Goal: Information Seeking & Learning: Learn about a topic

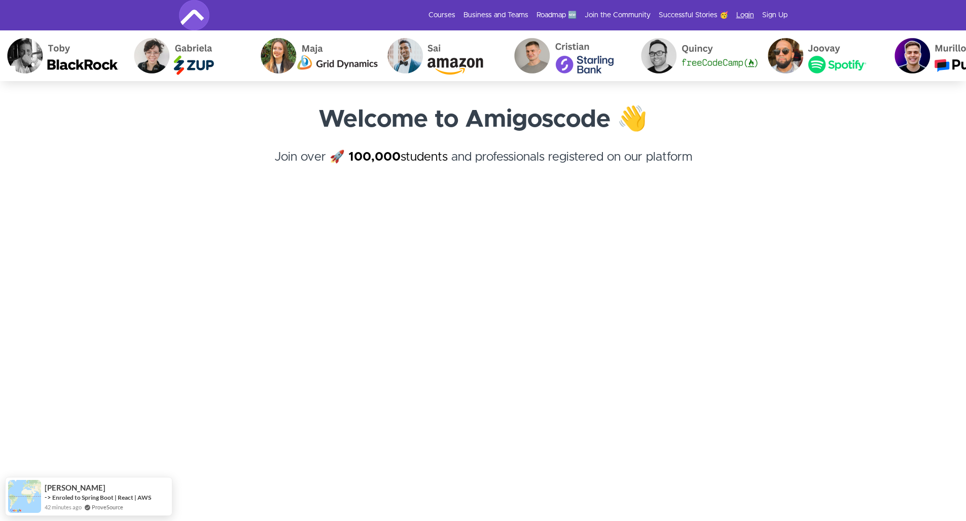
click at [750, 11] on link "Login" at bounding box center [745, 15] width 18 height 10
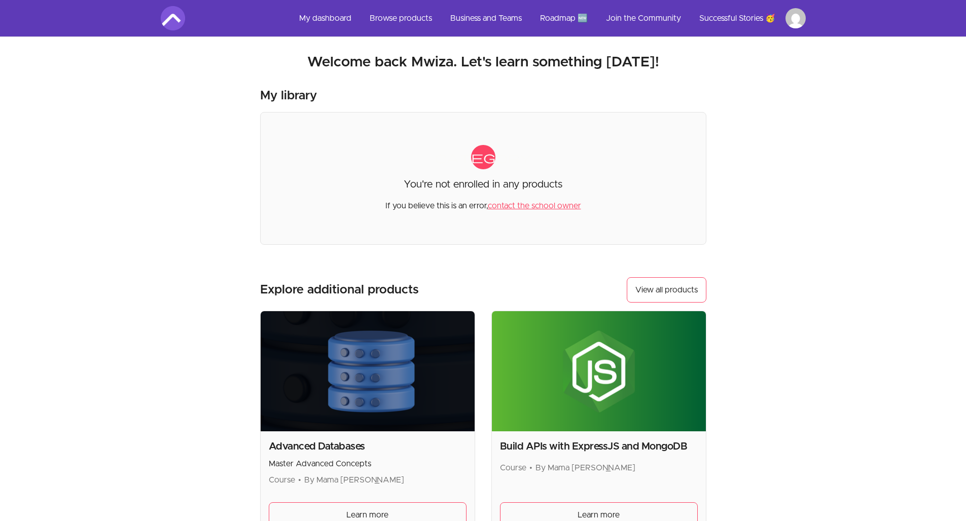
click at [177, 8] on img at bounding box center [173, 18] width 24 height 24
click at [336, 15] on link "My dashboard" at bounding box center [325, 18] width 68 height 24
click at [424, 19] on link "Browse products" at bounding box center [400, 18] width 79 height 24
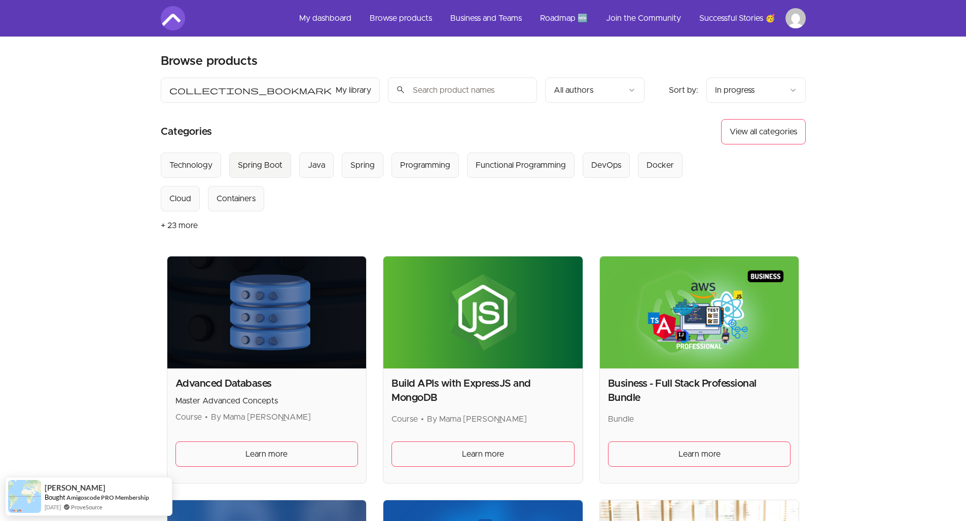
click at [270, 166] on div "Spring Boot" at bounding box center [260, 165] width 45 height 12
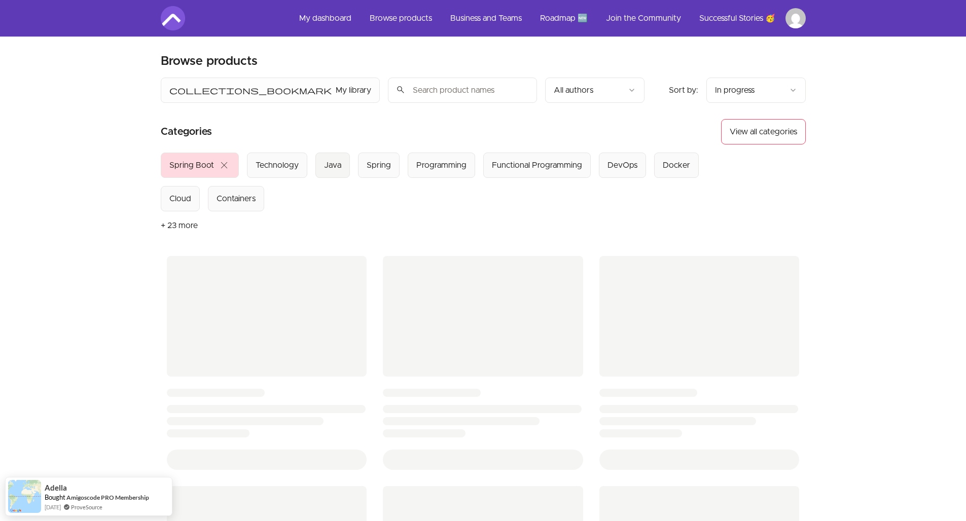
click at [320, 165] on button "Java" at bounding box center [332, 165] width 34 height 25
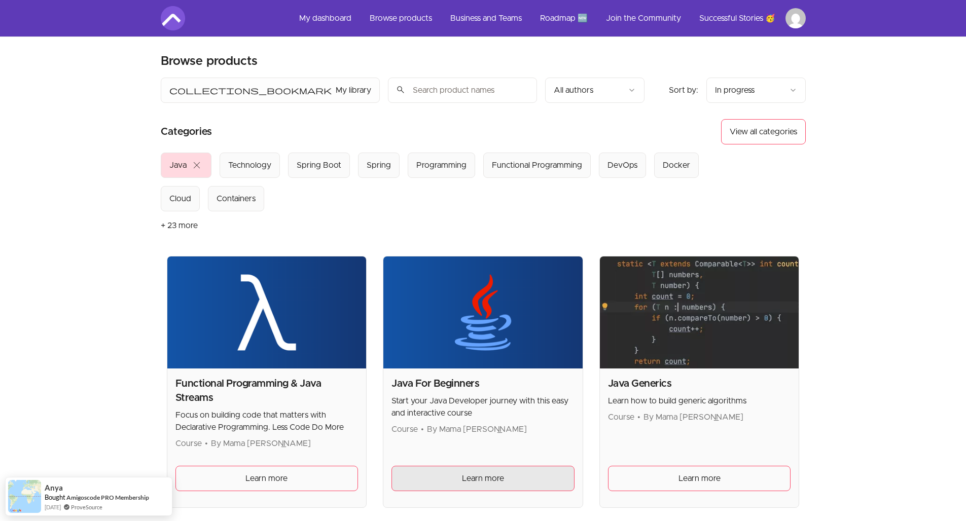
click at [482, 466] on link "Learn more" at bounding box center [482, 478] width 183 height 25
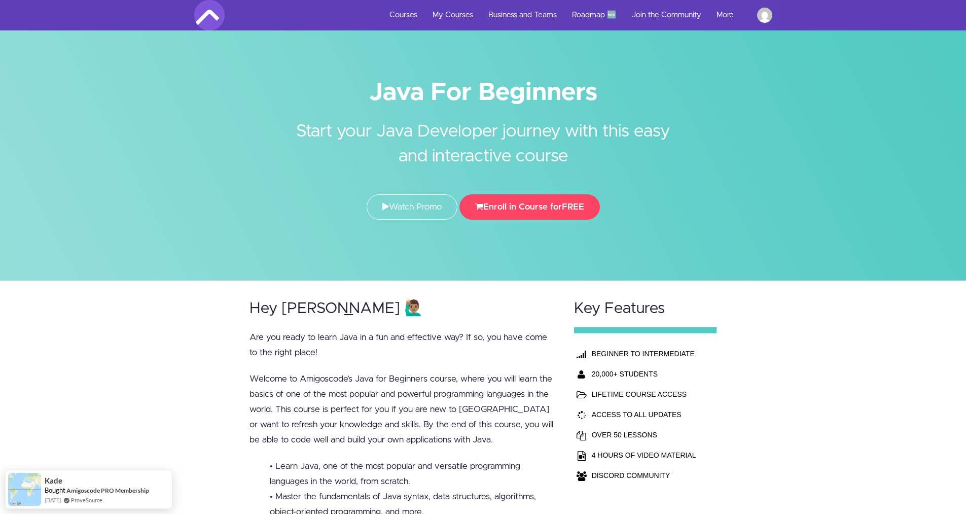
click at [204, 13] on img at bounding box center [209, 15] width 30 height 30
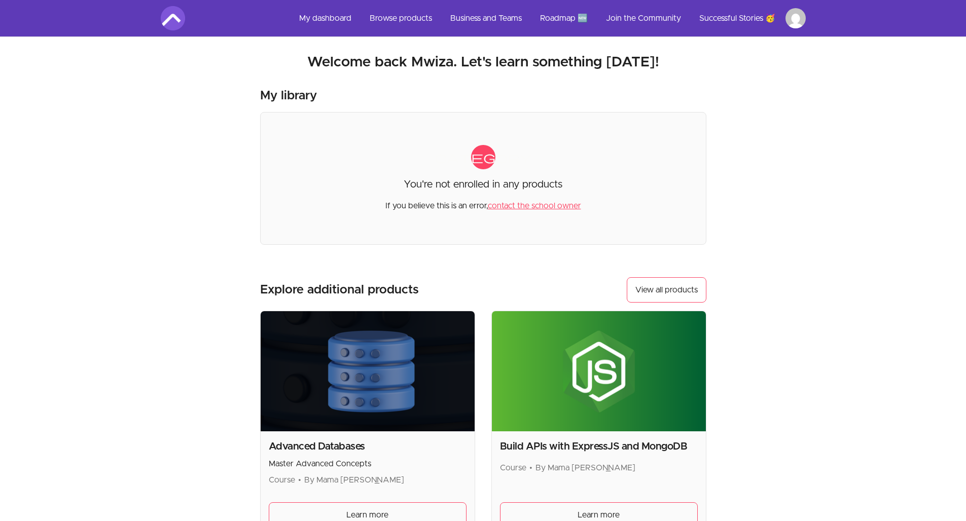
click at [346, 15] on link "My dashboard" at bounding box center [325, 18] width 68 height 24
click at [338, 21] on link "My dashboard" at bounding box center [325, 18] width 68 height 24
click at [732, 26] on link "Successful Stories 🥳" at bounding box center [737, 18] width 92 height 24
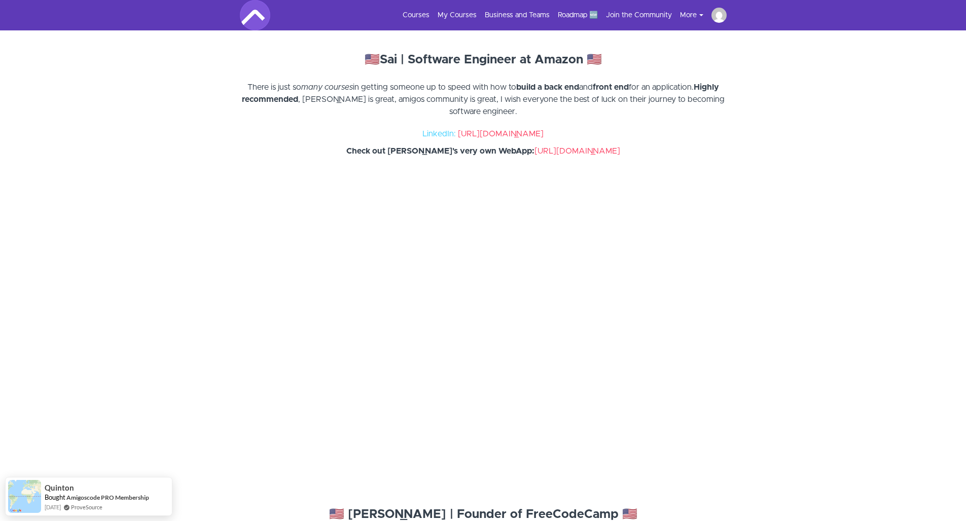
click at [410, 20] on ul "Courses My Courses Business and Teams Roadmap 🆕 Join the Community More Success…" at bounding box center [560, 15] width 332 height 15
click at [411, 19] on link "Courses" at bounding box center [416, 15] width 27 height 10
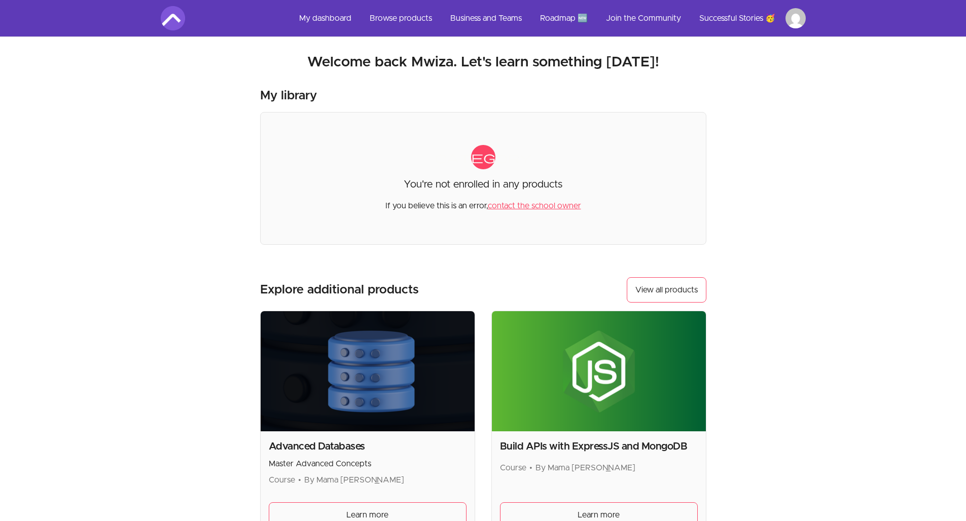
click at [531, 207] on link "contact the school owner" at bounding box center [534, 206] width 93 height 8
click at [384, 20] on link "Browse products" at bounding box center [400, 18] width 79 height 24
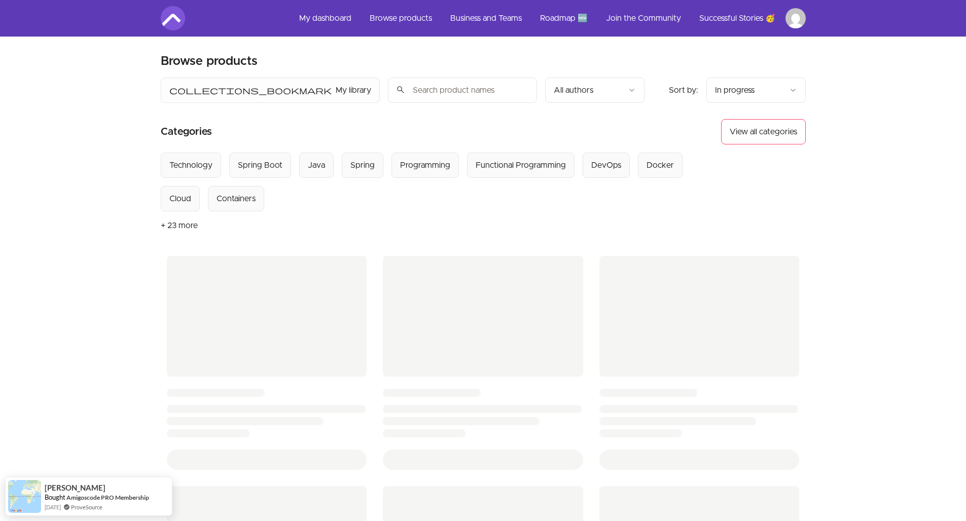
click at [316, 21] on link "My dashboard" at bounding box center [325, 18] width 68 height 24
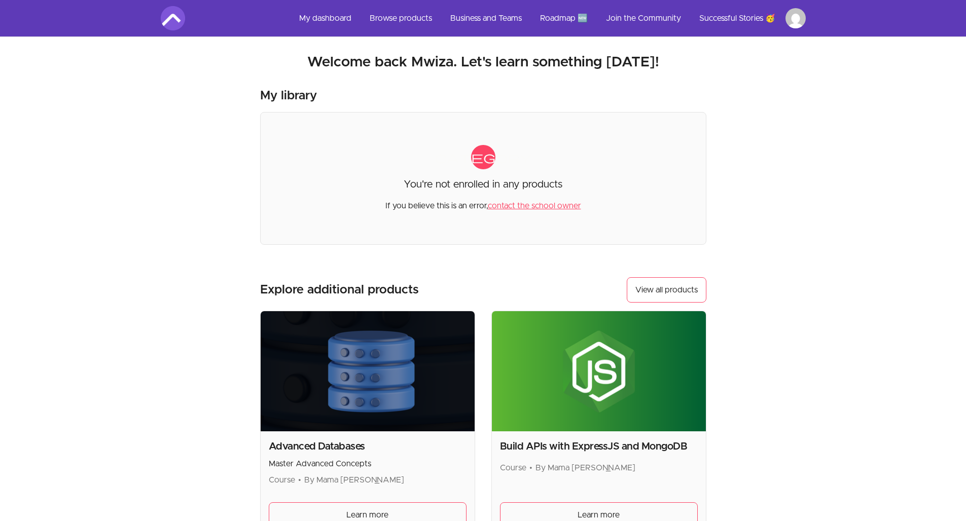
click at [480, 17] on link "Business and Teams" at bounding box center [486, 18] width 88 height 24
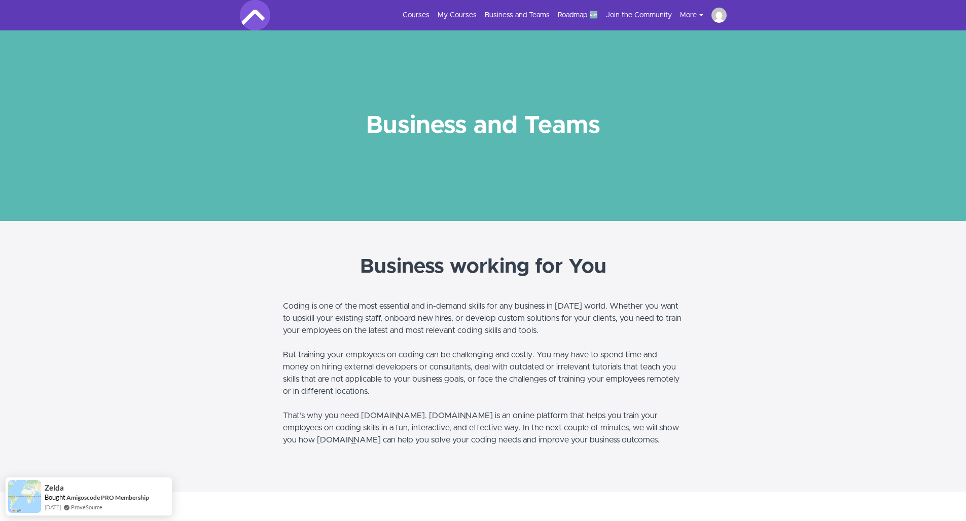
click at [416, 20] on link "Courses" at bounding box center [416, 15] width 27 height 10
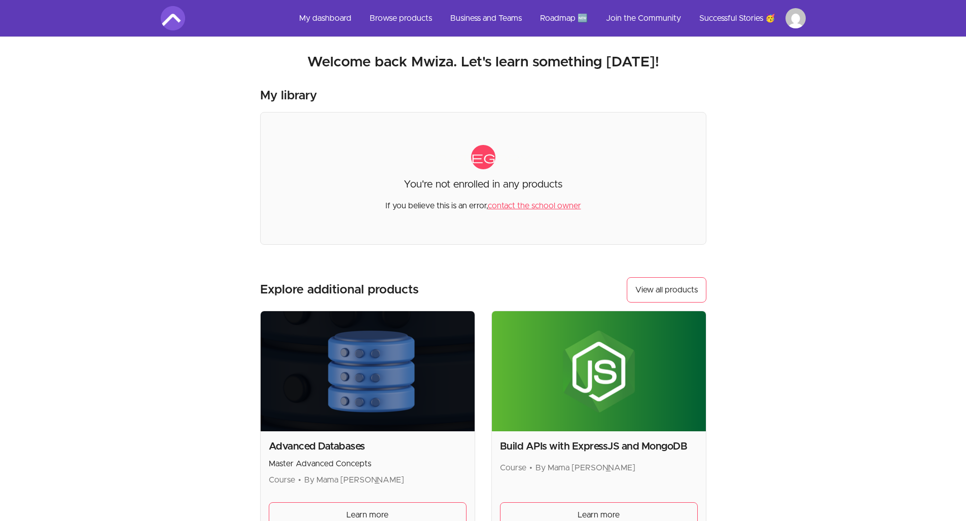
click at [797, 21] on html "Skip to main content Main menu Includes navigation links and user settings My d…" at bounding box center [483, 343] width 966 height 687
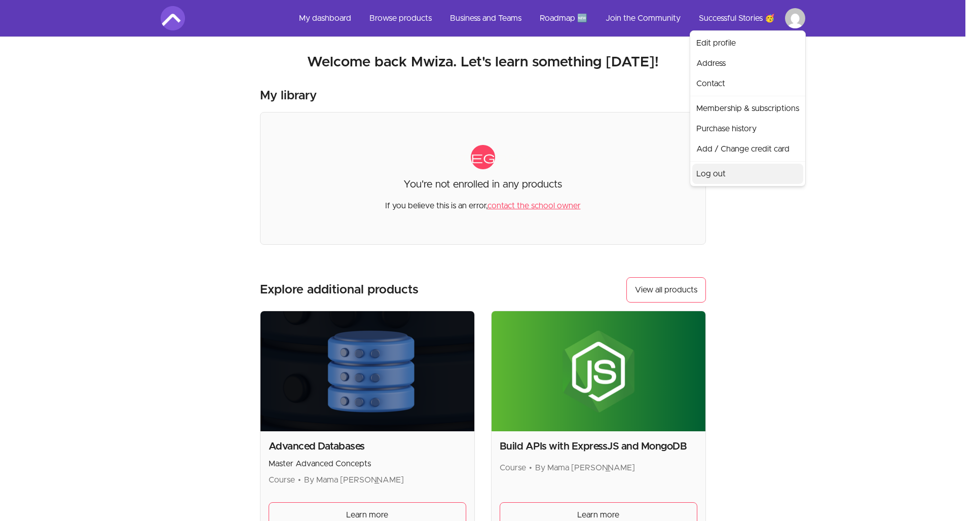
click at [758, 171] on link "Log out" at bounding box center [748, 174] width 111 height 20
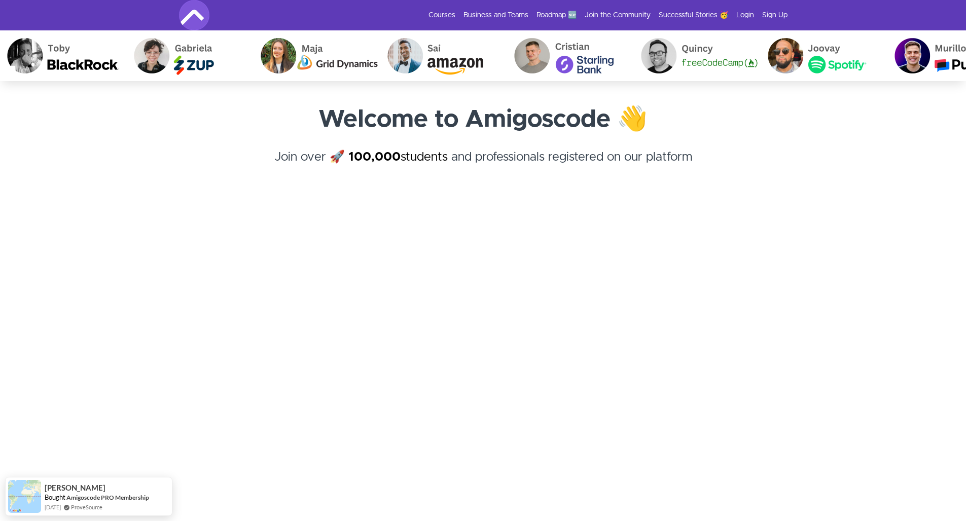
click at [744, 19] on link "Login" at bounding box center [745, 15] width 18 height 10
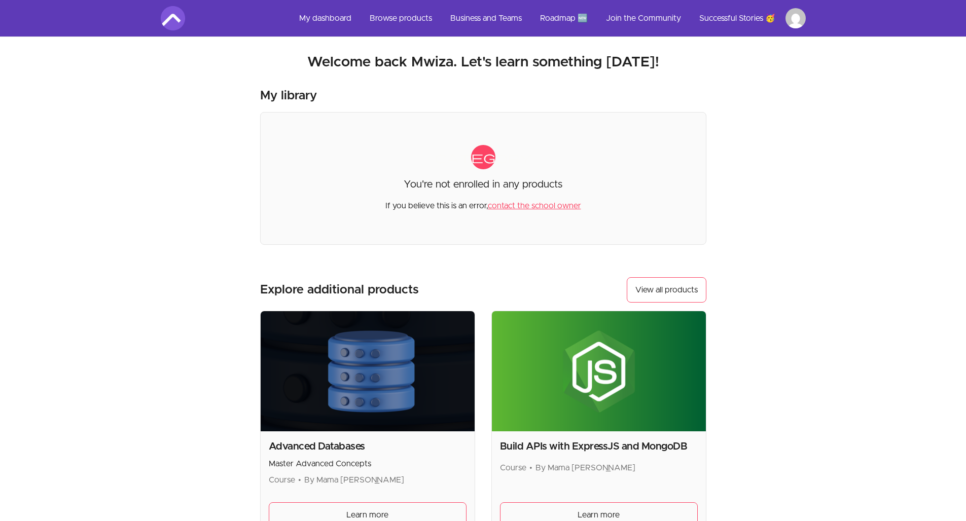
scroll to position [2, 0]
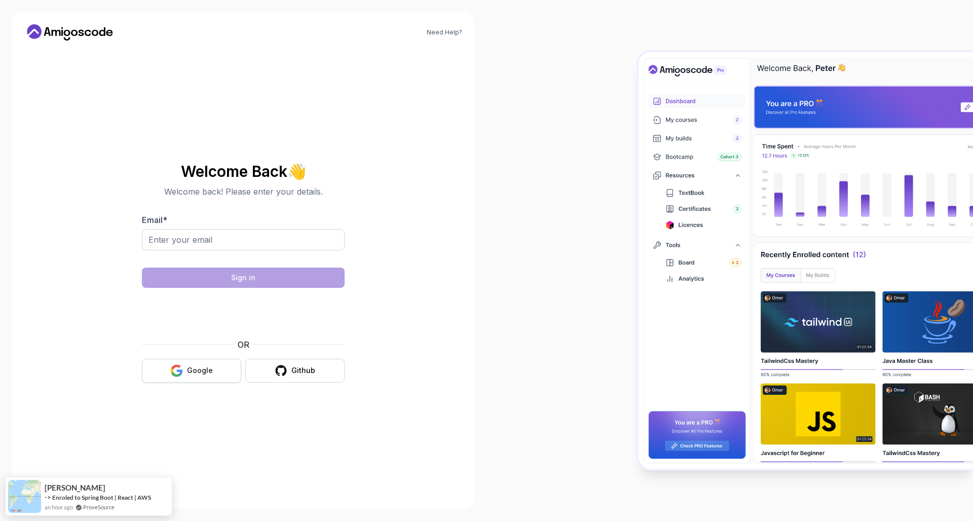
click at [202, 370] on div "Google" at bounding box center [200, 371] width 26 height 10
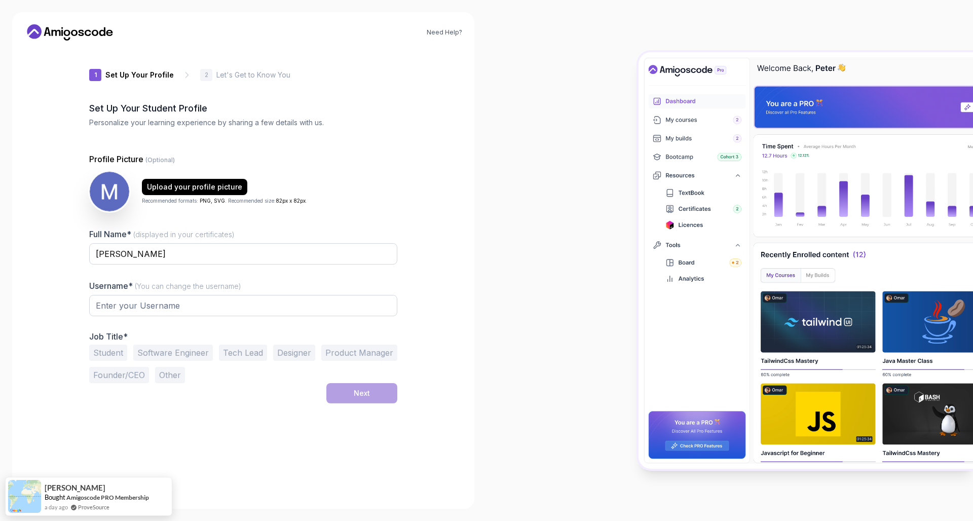
type input "wittygecko6a0dc"
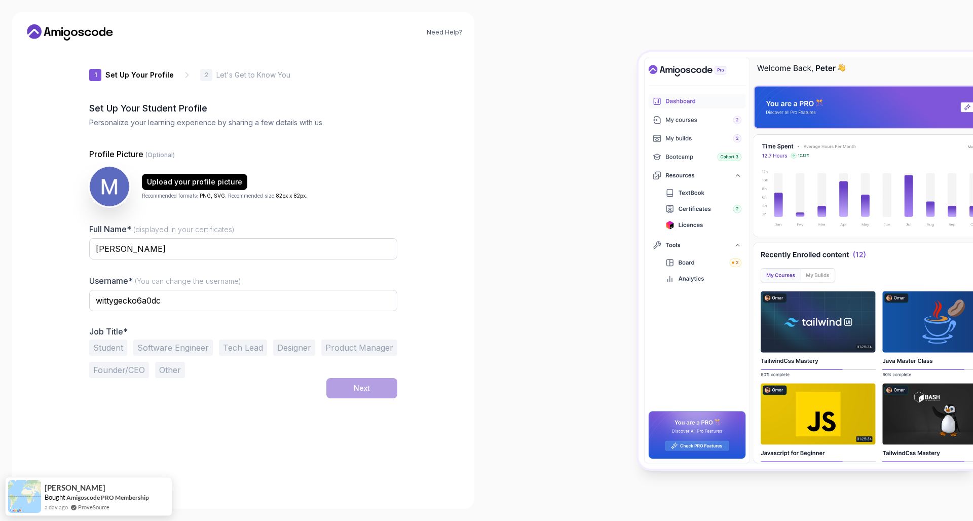
click at [491, 410] on div at bounding box center [730, 260] width 487 height 521
click at [516, 91] on div at bounding box center [730, 260] width 487 height 521
click at [259, 305] on input "wittygecko6a0dc" at bounding box center [243, 300] width 308 height 21
click at [358, 386] on div "Next" at bounding box center [362, 388] width 16 height 10
click at [290, 350] on button "Designer" at bounding box center [294, 348] width 42 height 16
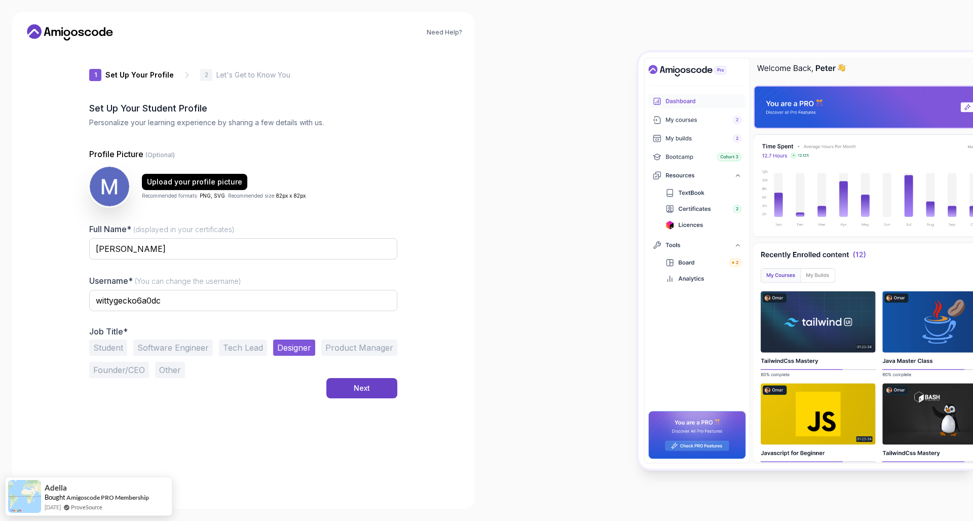
click at [109, 350] on button "Student" at bounding box center [108, 348] width 38 height 16
click at [354, 381] on button "Next" at bounding box center [361, 388] width 71 height 20
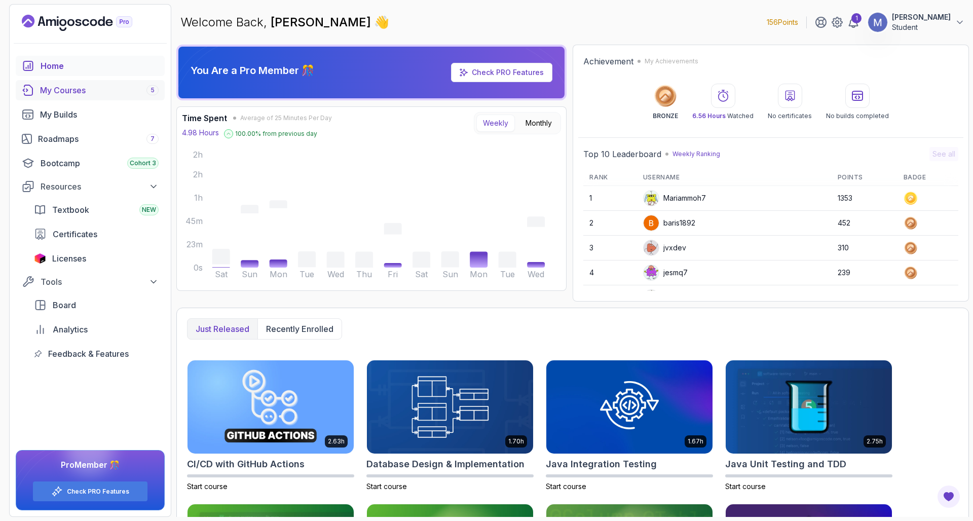
click at [121, 86] on div "My Courses 5" at bounding box center [99, 90] width 119 height 12
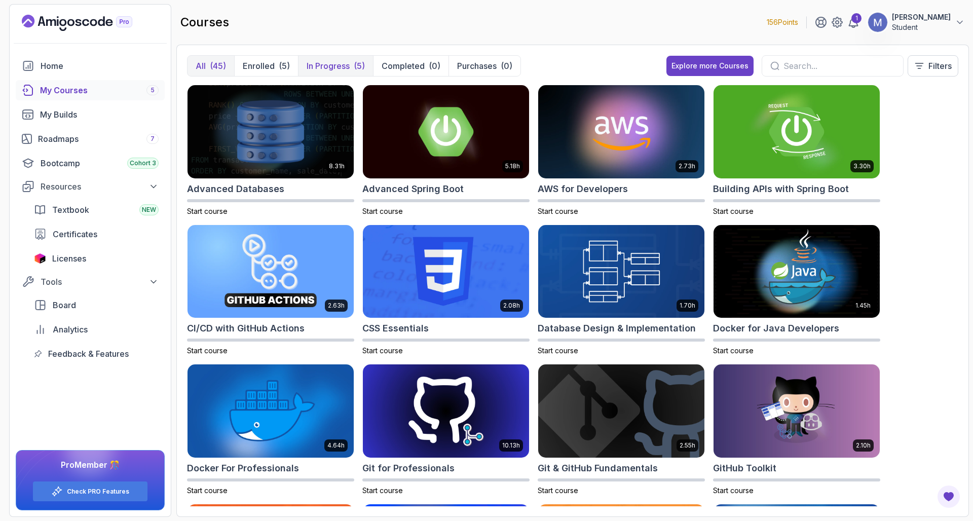
click at [336, 68] on p "In Progress" at bounding box center [328, 66] width 43 height 12
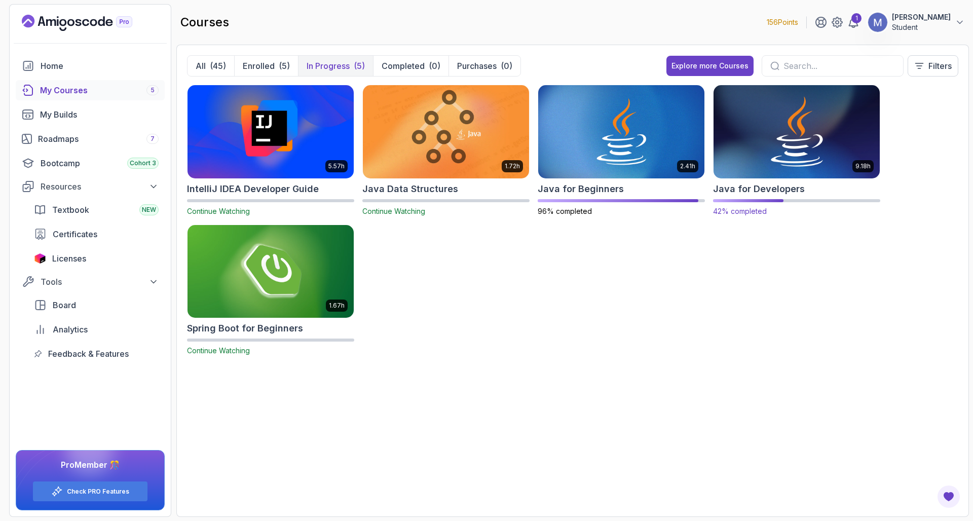
click at [771, 153] on img at bounding box center [797, 132] width 174 height 98
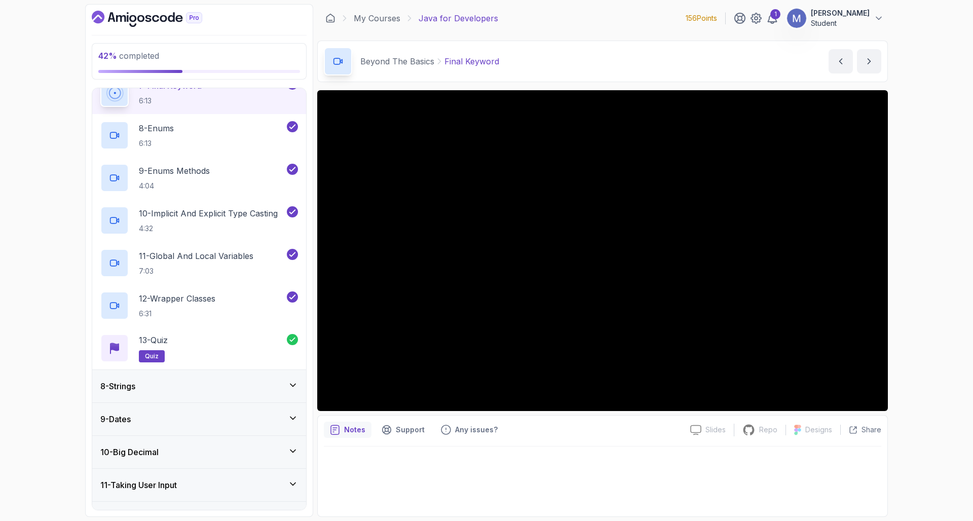
scroll to position [568, 0]
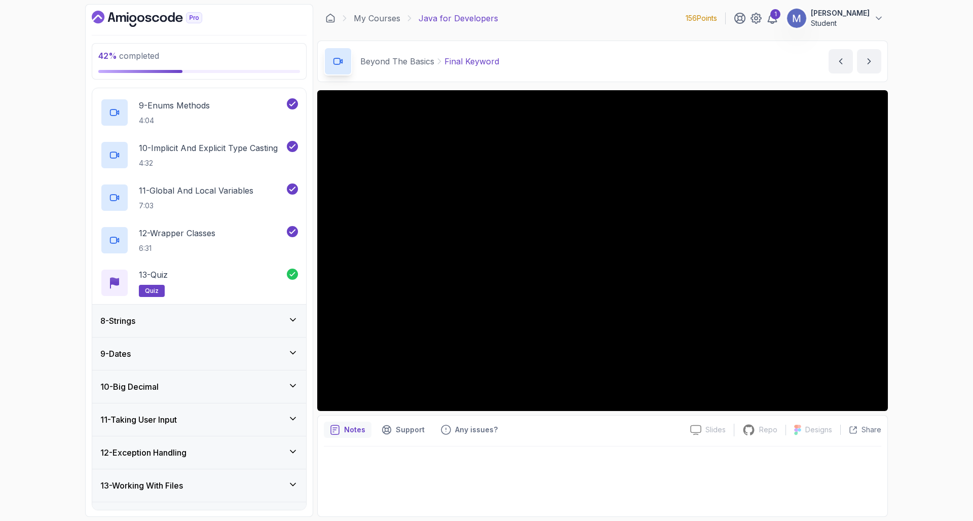
click at [206, 316] on div "8 - Strings" at bounding box center [199, 321] width 198 height 12
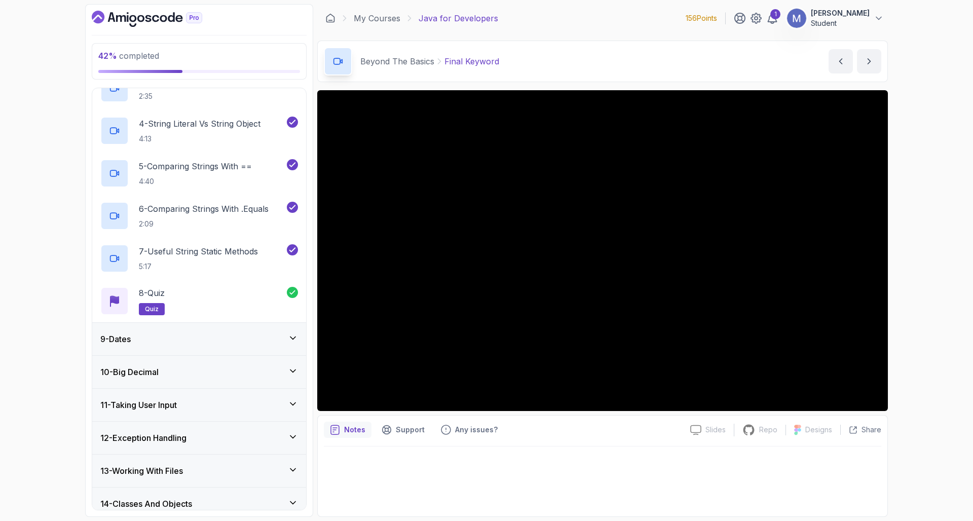
scroll to position [483, 0]
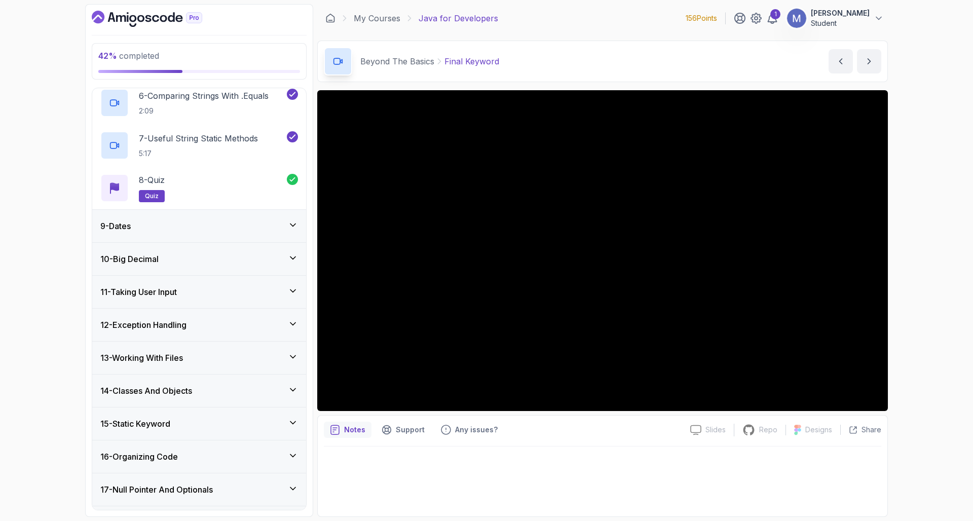
click at [195, 219] on div "9 - Dates" at bounding box center [199, 226] width 214 height 32
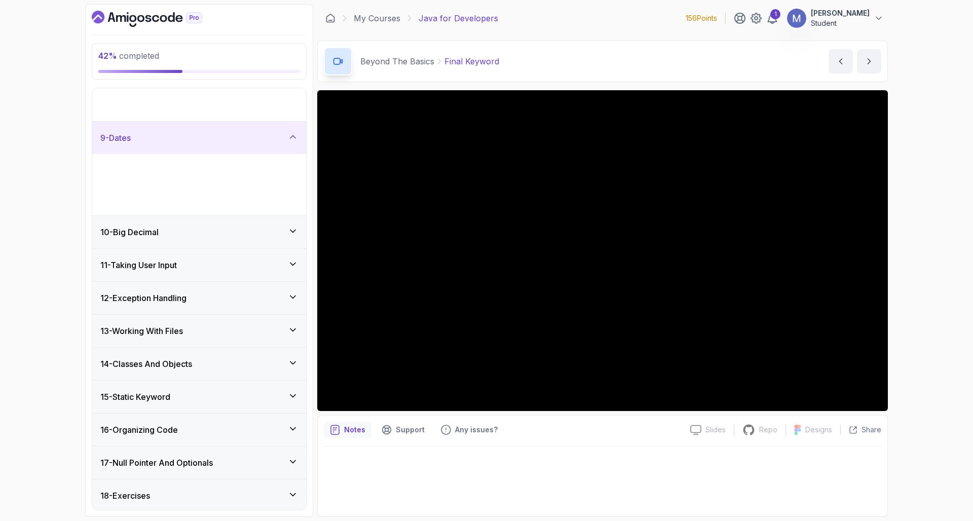
scroll to position [204, 0]
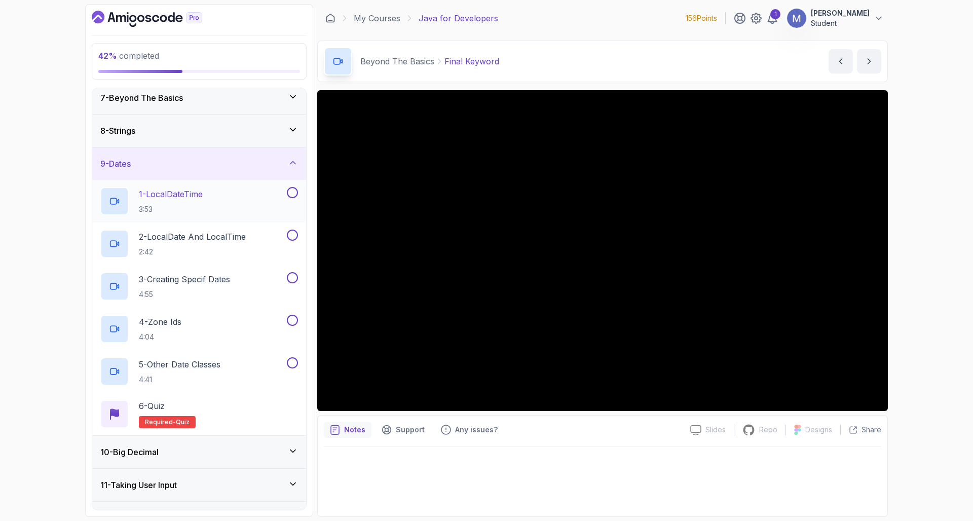
click at [203, 203] on h2 "1 - LocalDateTime 3:53" at bounding box center [171, 201] width 64 height 26
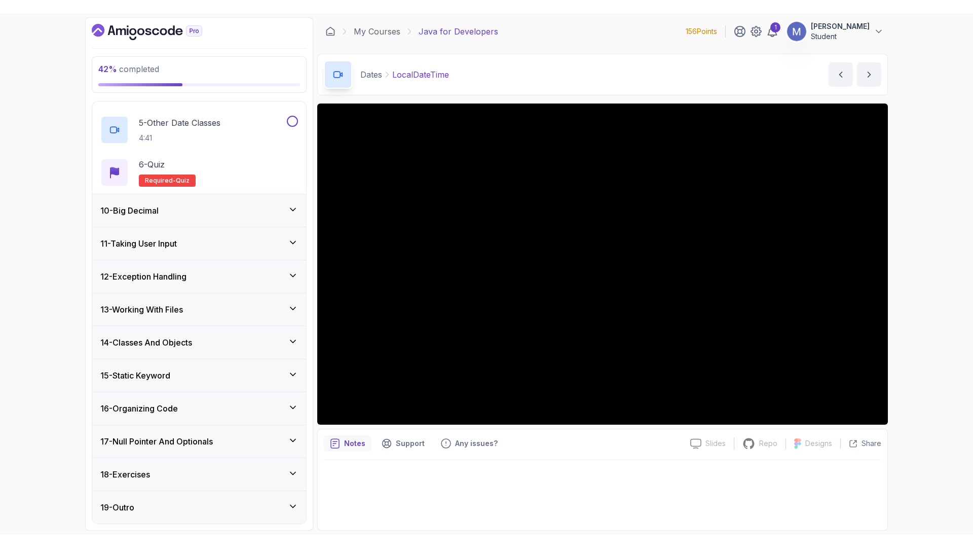
scroll to position [433, 0]
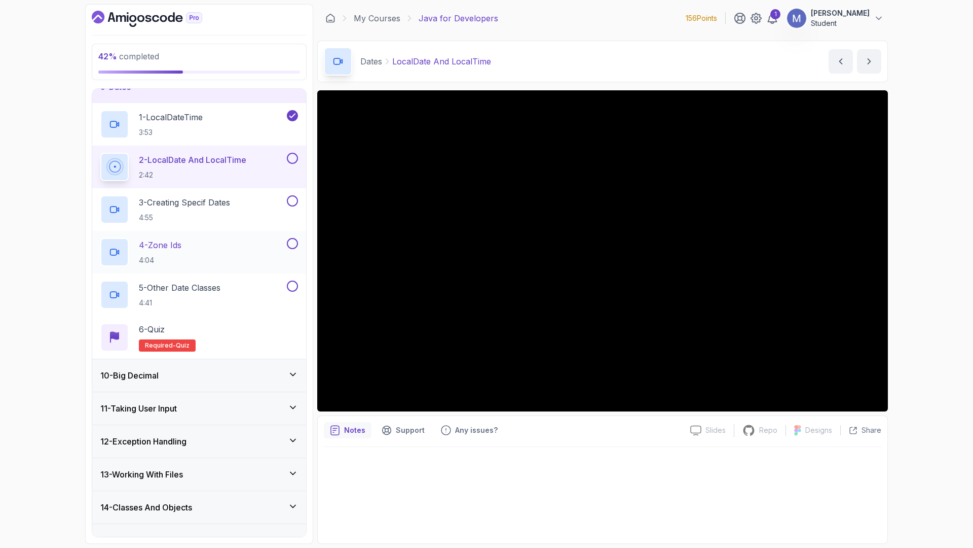
scroll to position [280, 0]
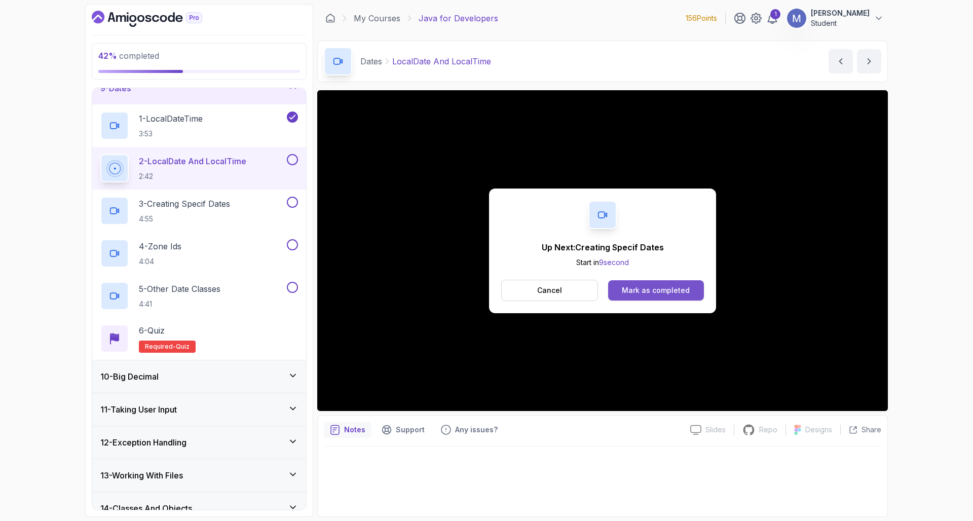
click at [638, 294] on div "Mark as completed" at bounding box center [656, 290] width 68 height 10
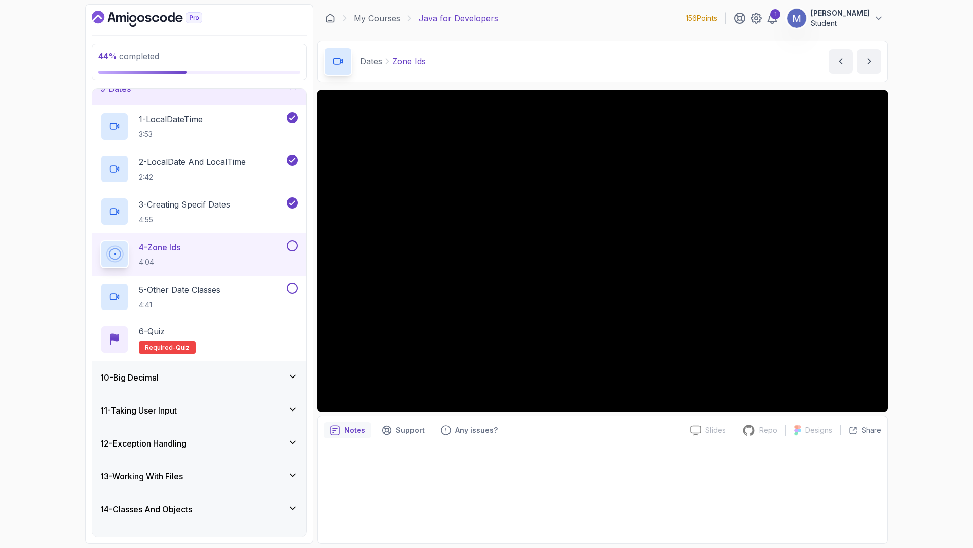
scroll to position [284, 0]
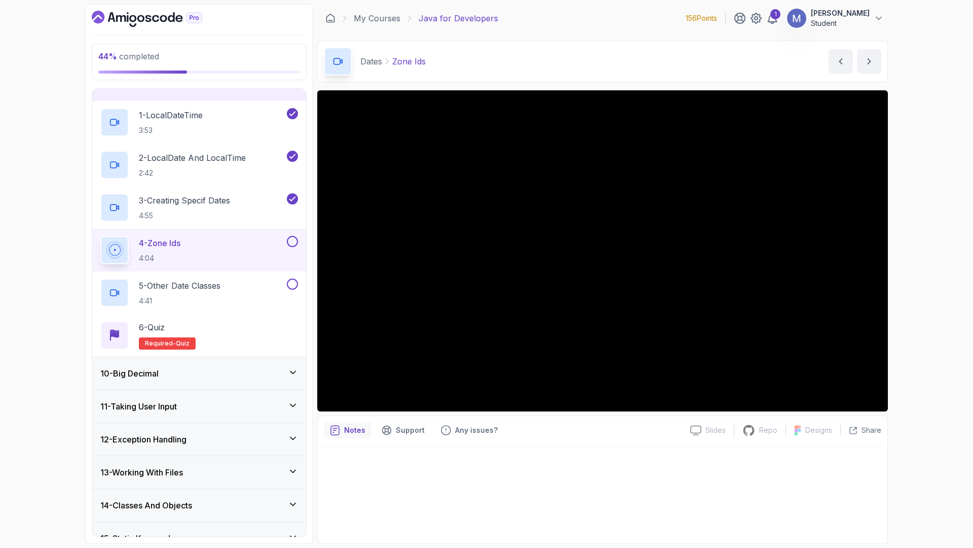
click at [244, 367] on div "10 - Big Decimal" at bounding box center [199, 373] width 198 height 12
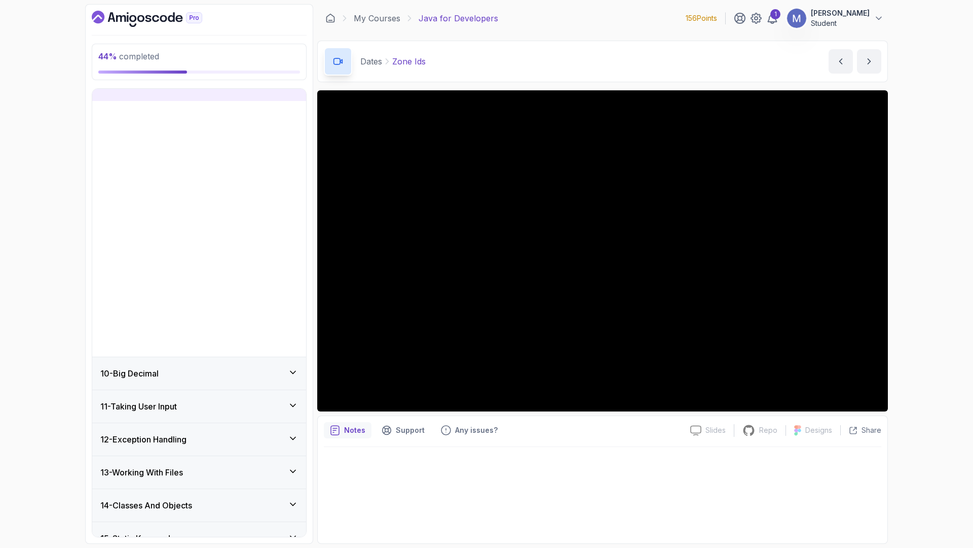
scroll to position [178, 0]
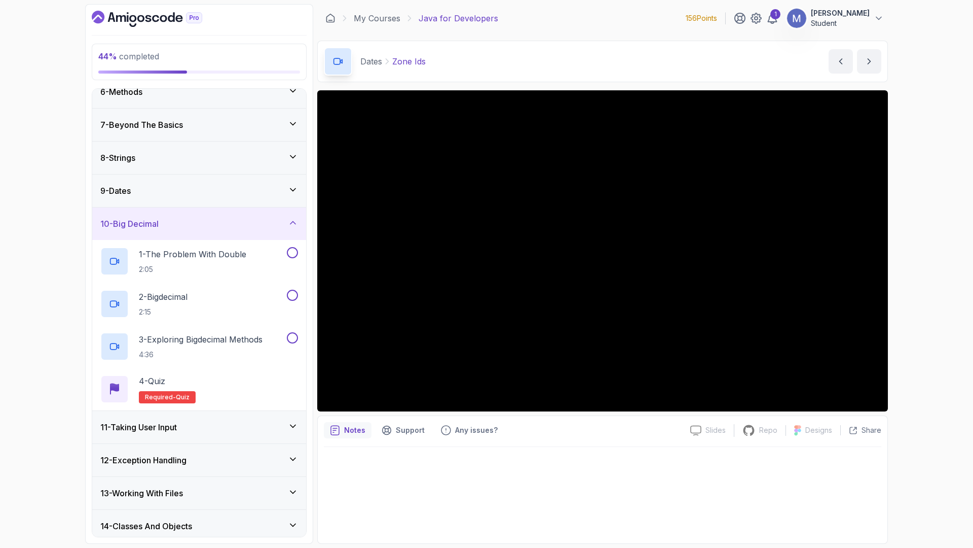
click at [244, 224] on div "10 - Big Decimal" at bounding box center [199, 223] width 198 height 12
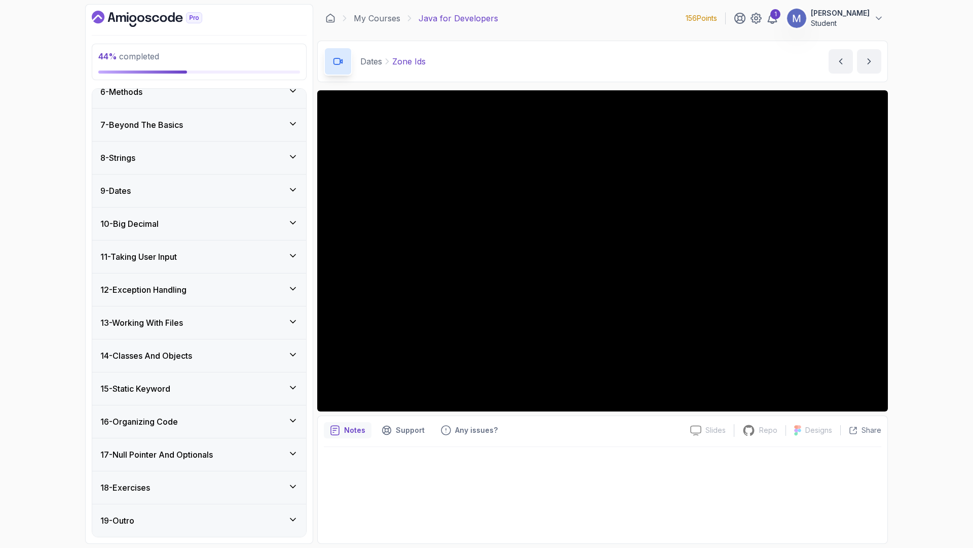
click at [253, 256] on div "11 - Taking User Input" at bounding box center [199, 256] width 198 height 12
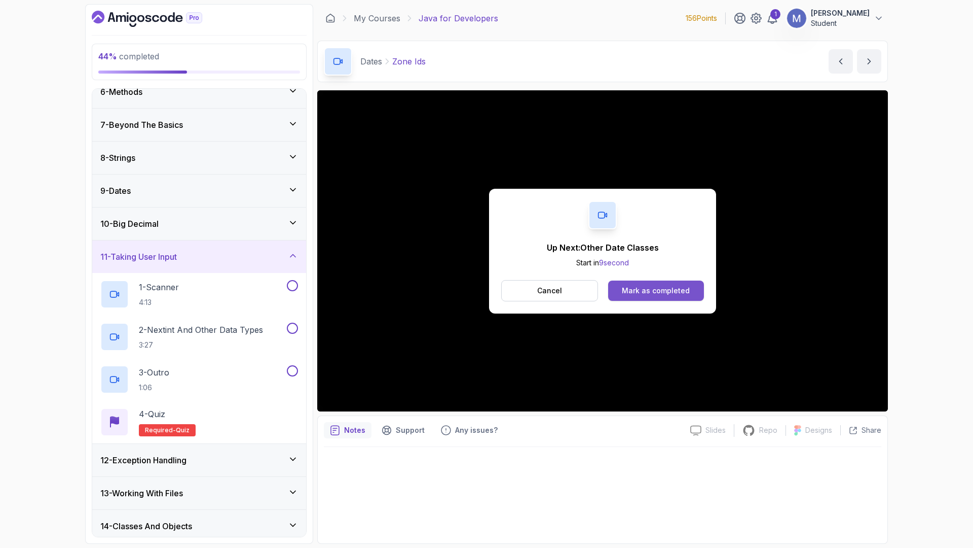
click at [622, 296] on div "Mark as completed" at bounding box center [656, 290] width 68 height 10
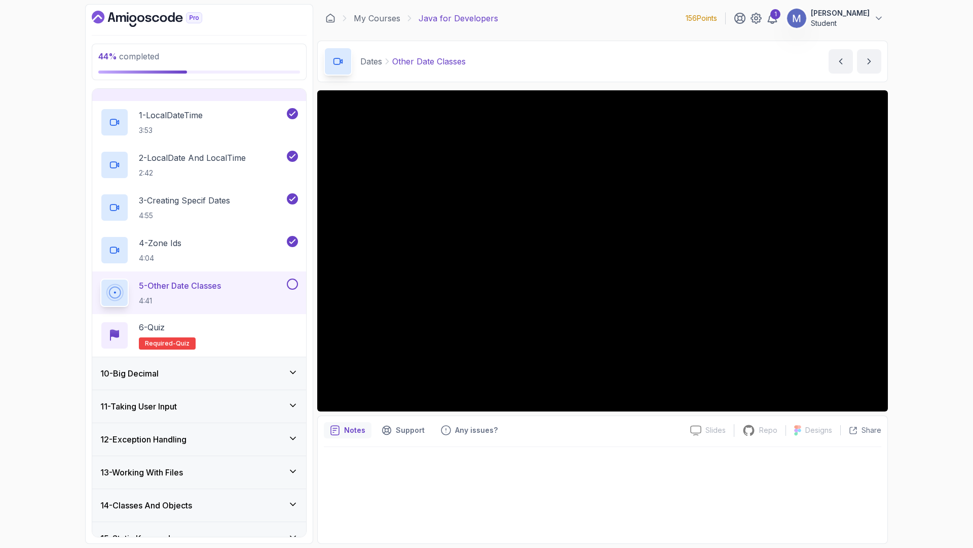
scroll to position [302, 0]
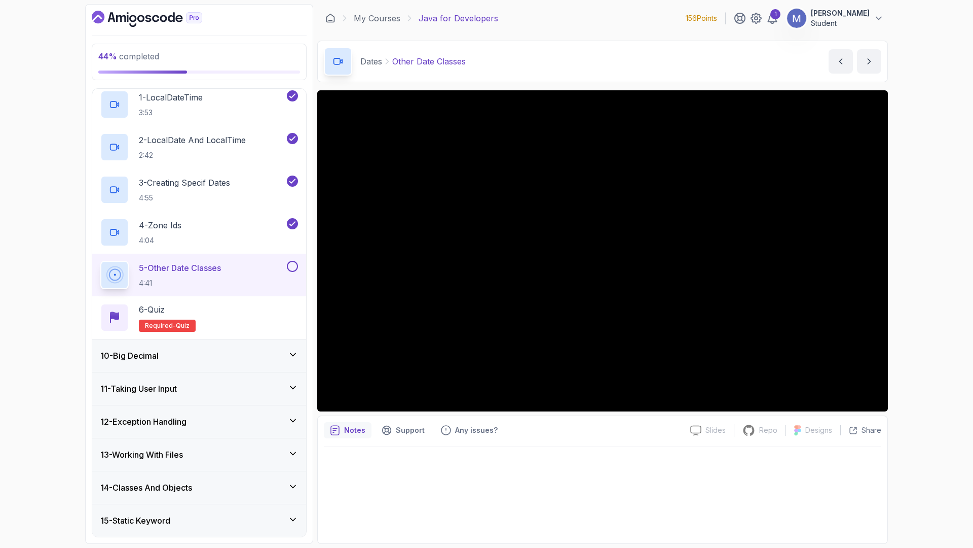
click at [217, 392] on div "11 - Taking User Input" at bounding box center [199, 388] width 198 height 12
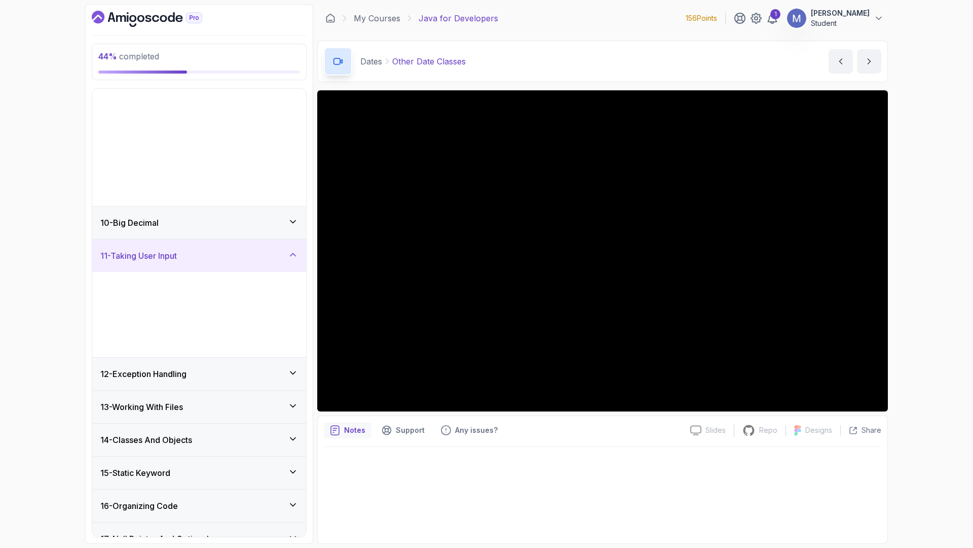
scroll to position [178, 0]
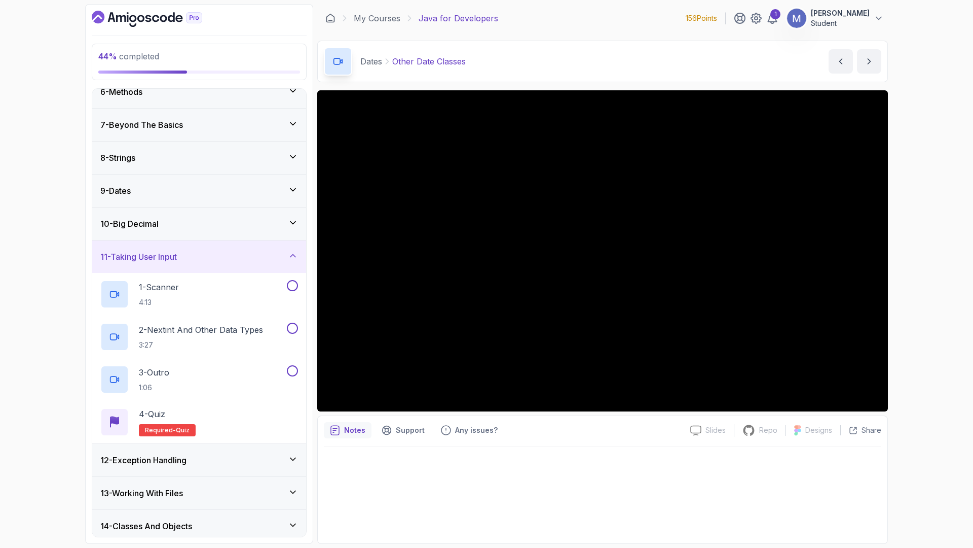
click at [253, 253] on div "11 - Taking User Input" at bounding box center [199, 256] width 198 height 12
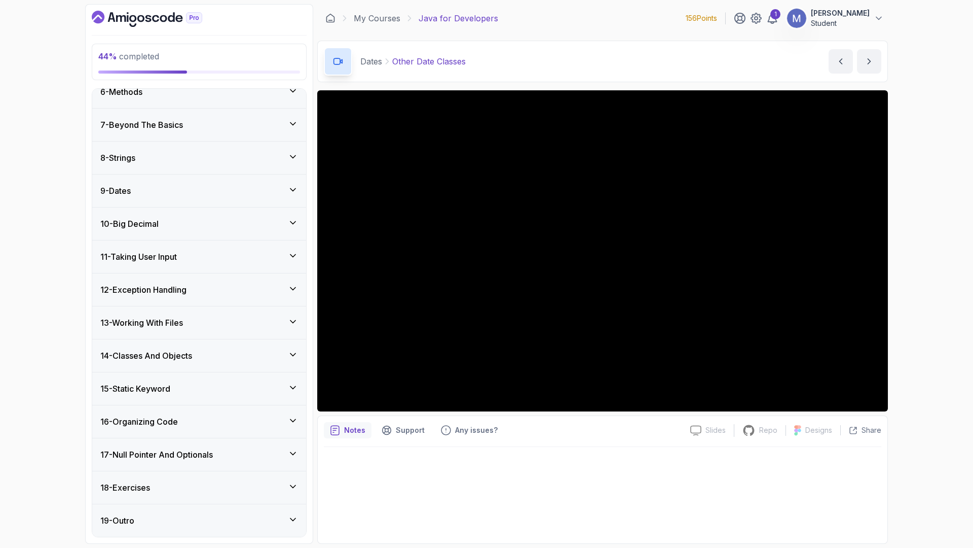
click at [243, 295] on div "12 - Exception Handling" at bounding box center [199, 289] width 198 height 12
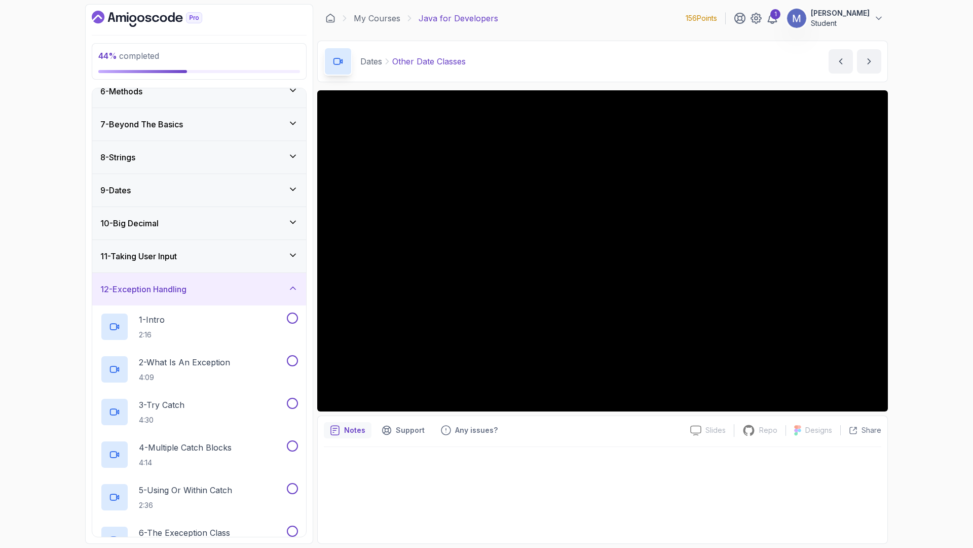
click at [242, 292] on div "12 - Exception Handling" at bounding box center [199, 289] width 198 height 12
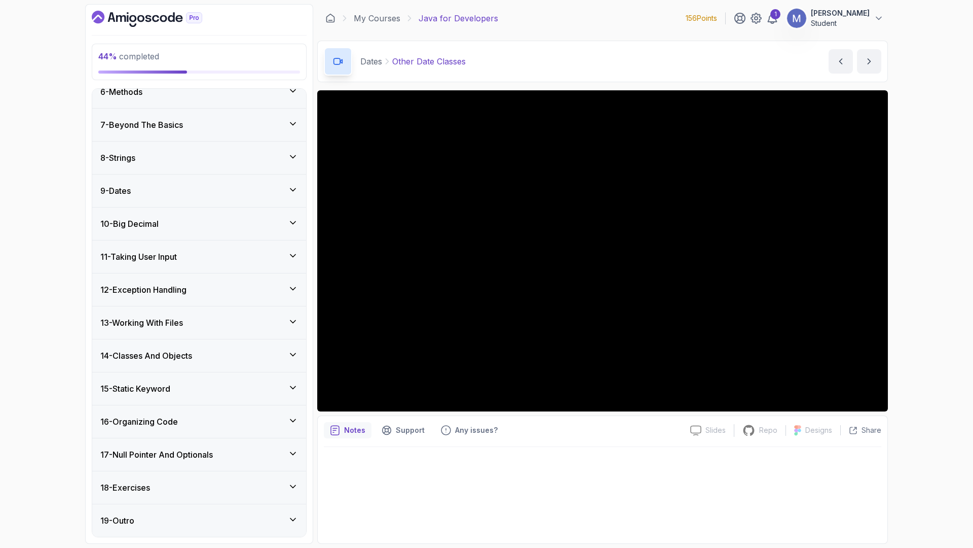
click at [260, 194] on div "9 - Dates" at bounding box center [199, 191] width 198 height 12
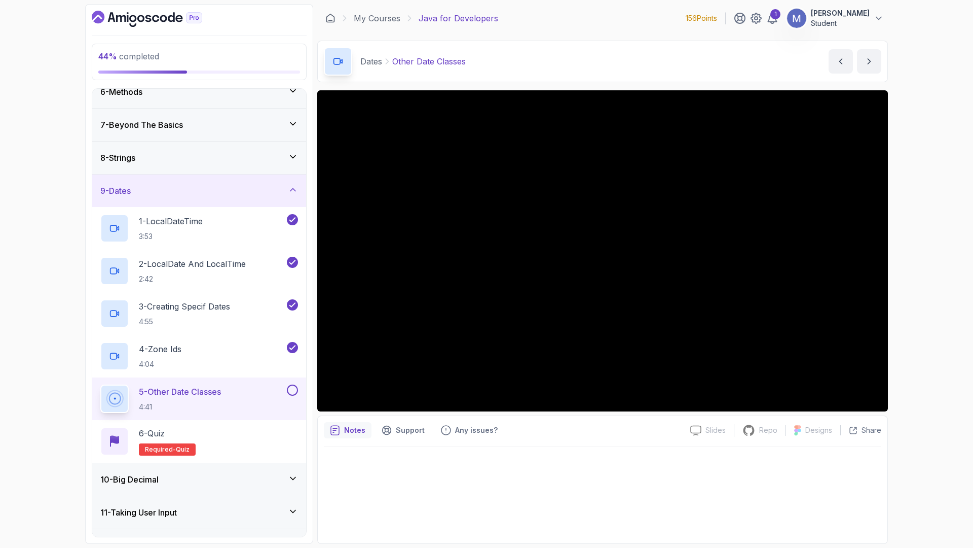
scroll to position [433, 0]
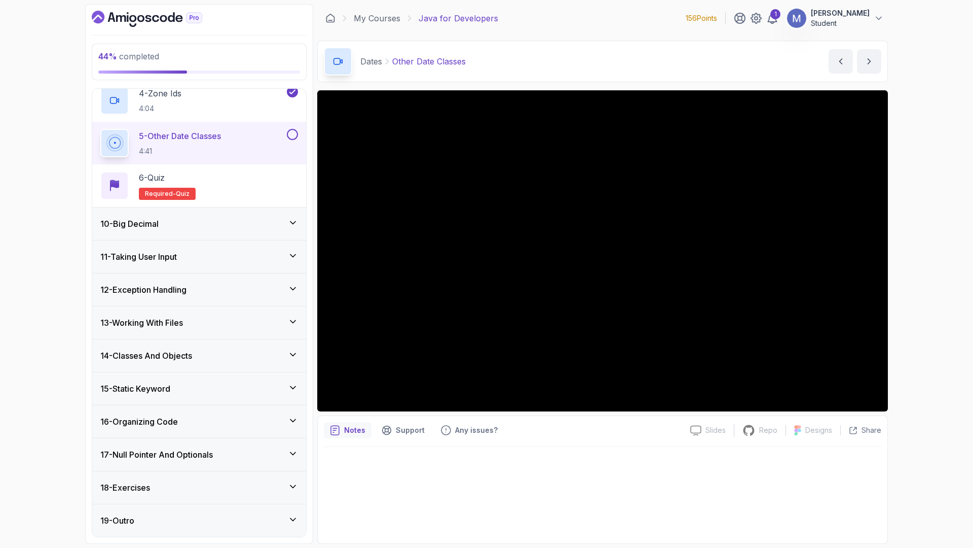
click at [290, 222] on icon at bounding box center [293, 222] width 10 height 10
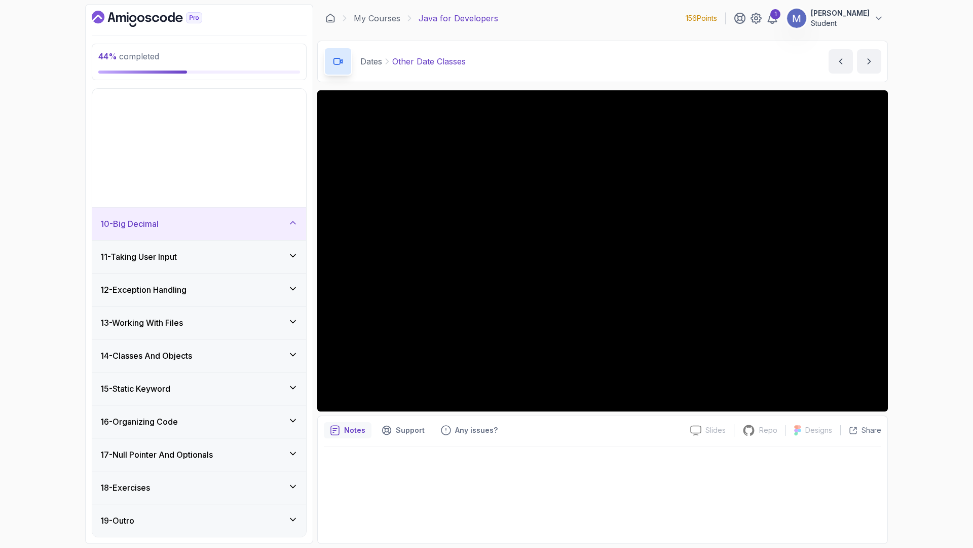
scroll to position [178, 0]
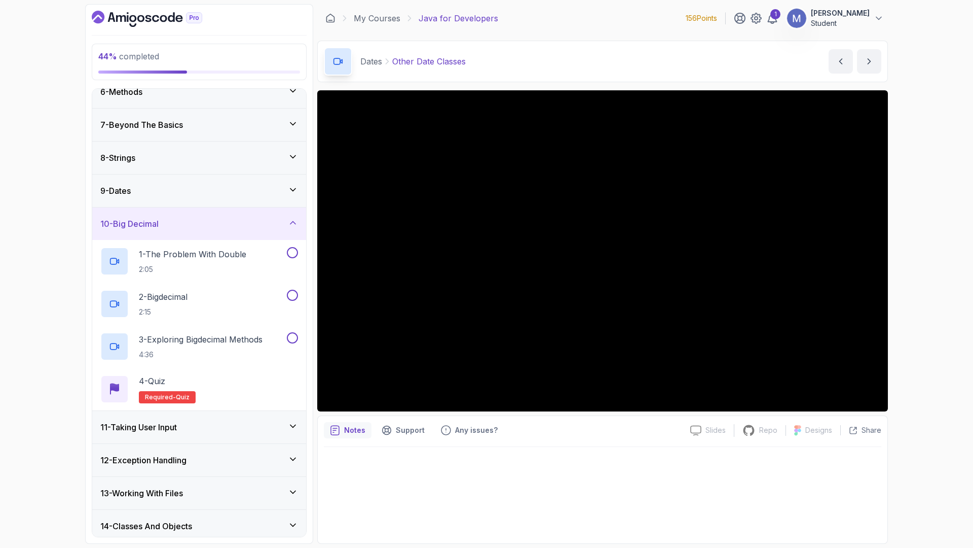
click at [289, 222] on icon at bounding box center [293, 222] width 10 height 10
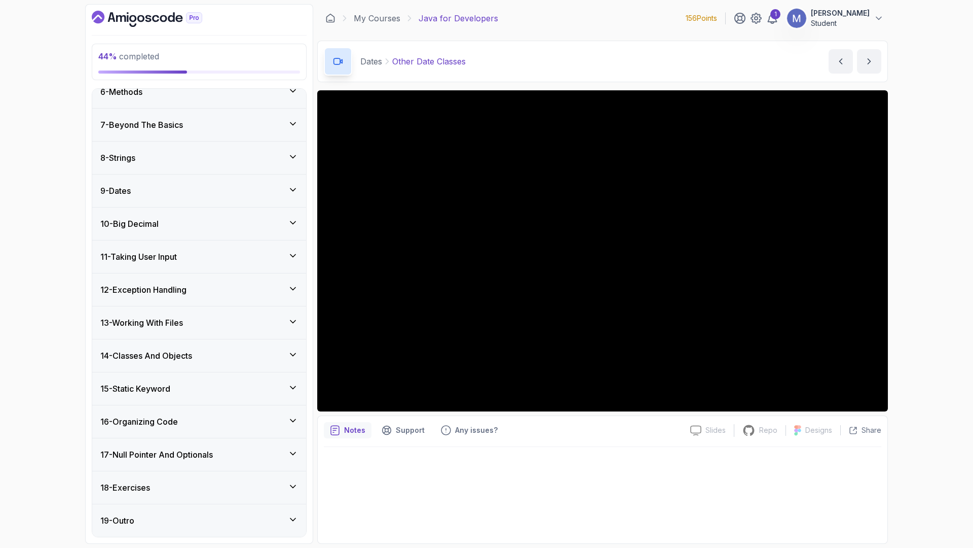
click at [285, 194] on div "9 - Dates" at bounding box center [199, 191] width 198 height 12
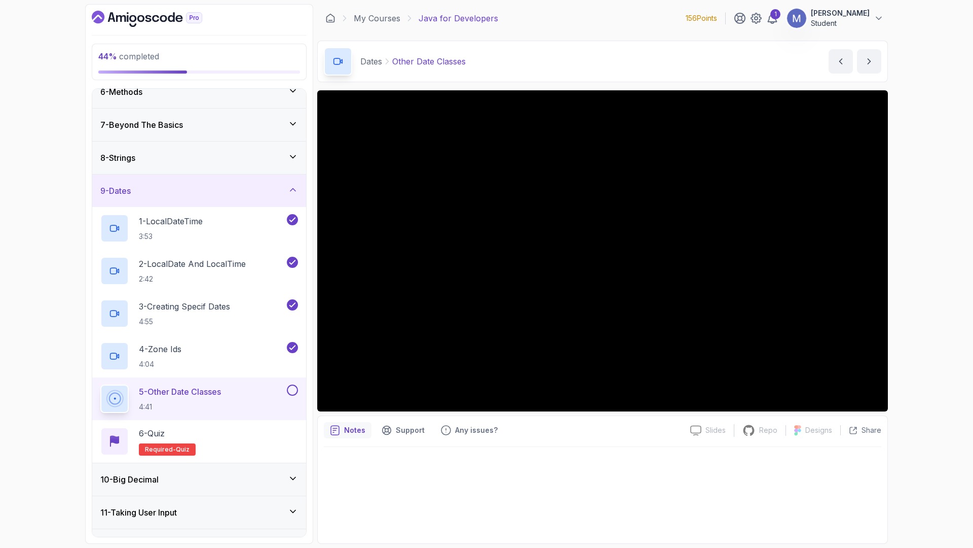
drag, startPoint x: 973, startPoint y: 371, endPoint x: 973, endPoint y: 407, distance: 36.0
click at [973, 398] on div "44 % completed 1 - Intro 2 - Loops 3 - If Statements 4 - Packages 5 - Access Mo…" at bounding box center [486, 274] width 973 height 548
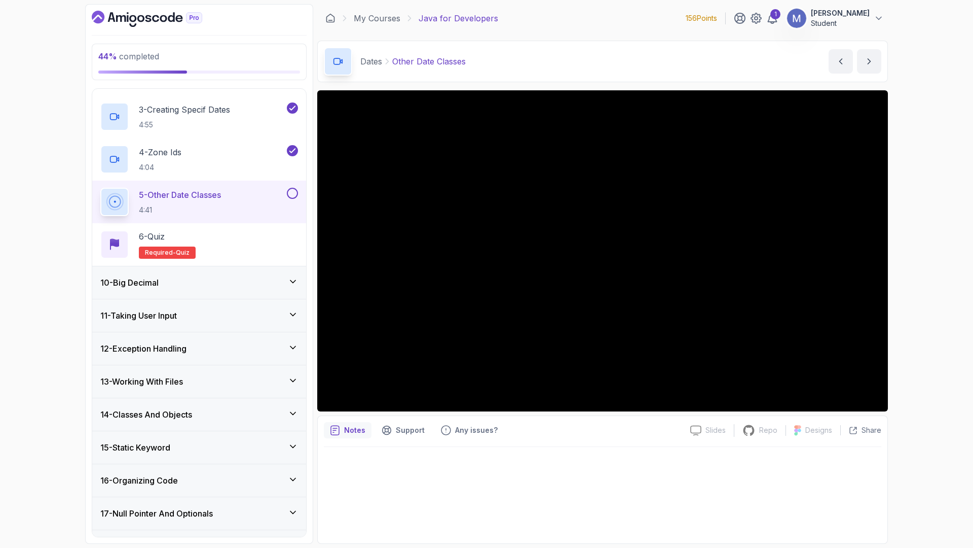
scroll to position [433, 0]
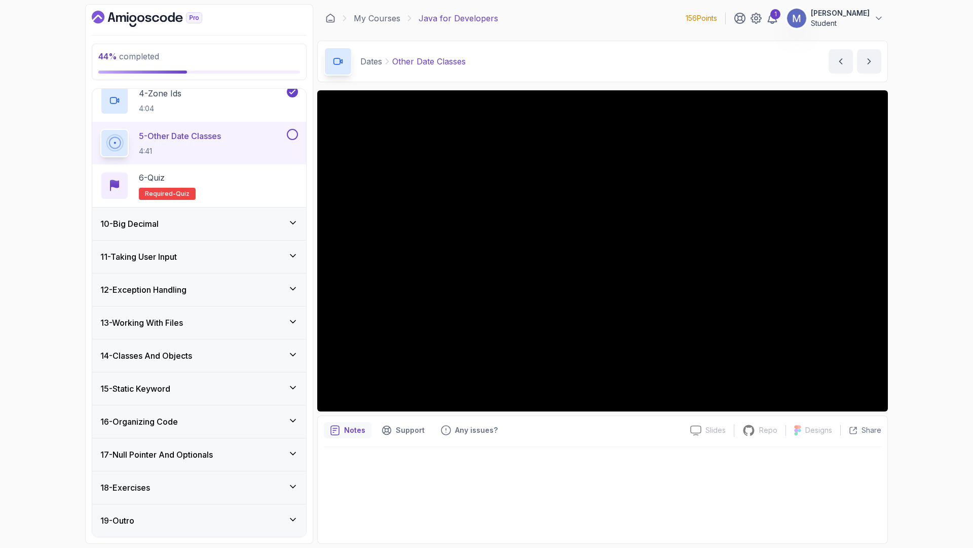
click at [191, 483] on div "18 - Exercises" at bounding box center [199, 487] width 198 height 12
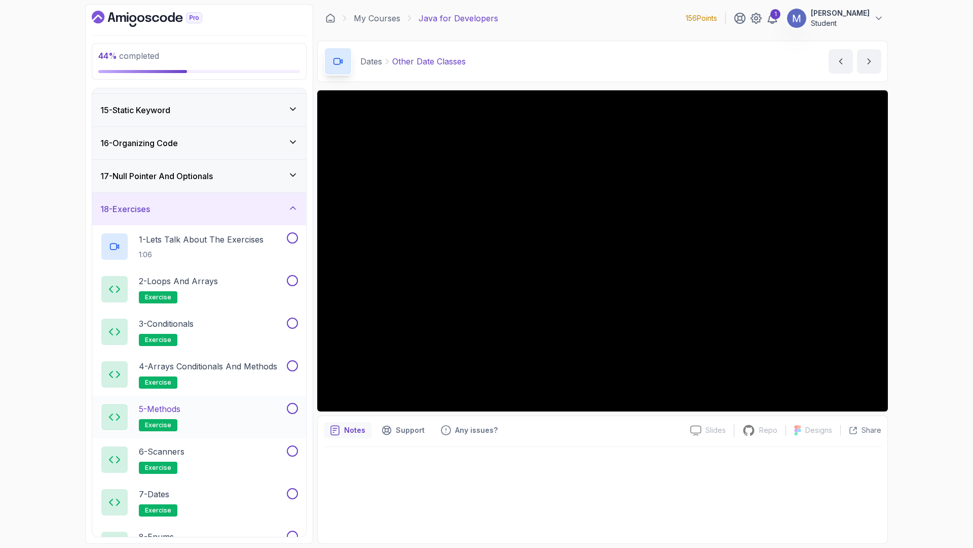
scroll to position [340, 0]
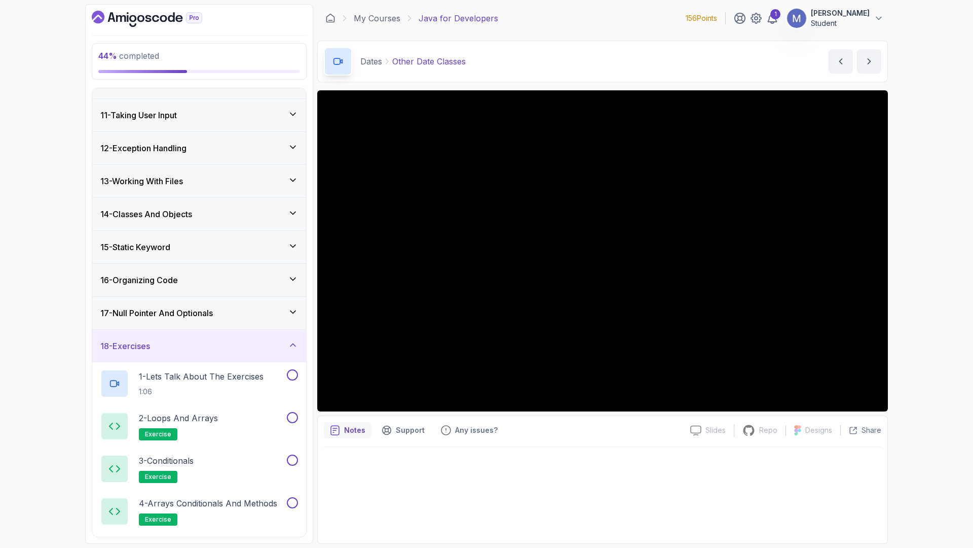
click at [261, 351] on div "18 - Exercises" at bounding box center [199, 346] width 198 height 12
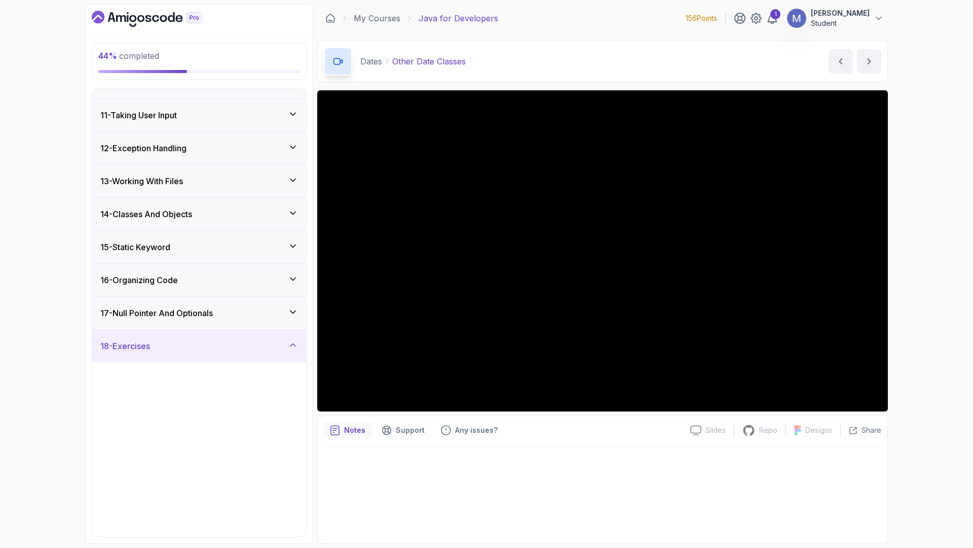
scroll to position [178, 0]
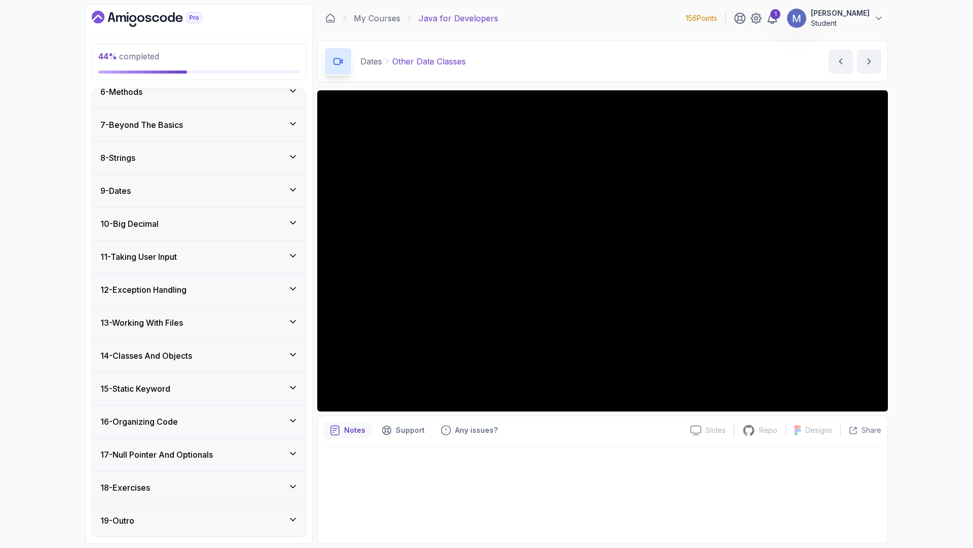
click at [177, 303] on div "12 - Exception Handling" at bounding box center [199, 289] width 214 height 32
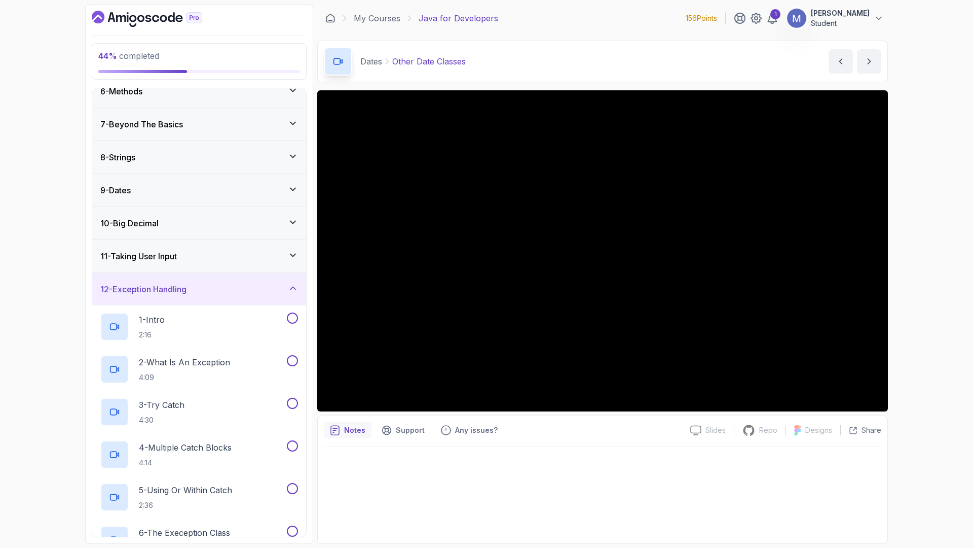
click at [180, 295] on h3 "12 - Exception Handling" at bounding box center [143, 289] width 86 height 12
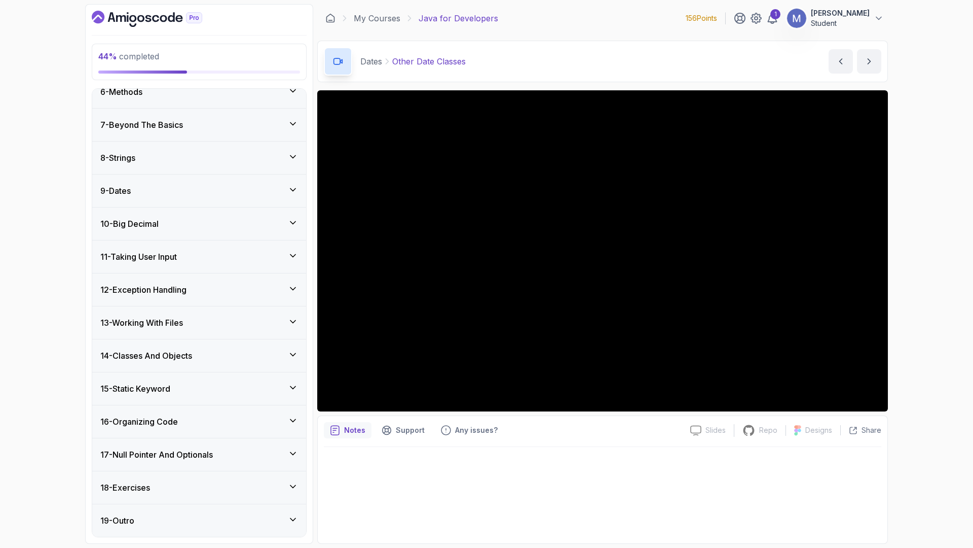
click at [193, 188] on div "9 - Dates" at bounding box center [199, 191] width 198 height 12
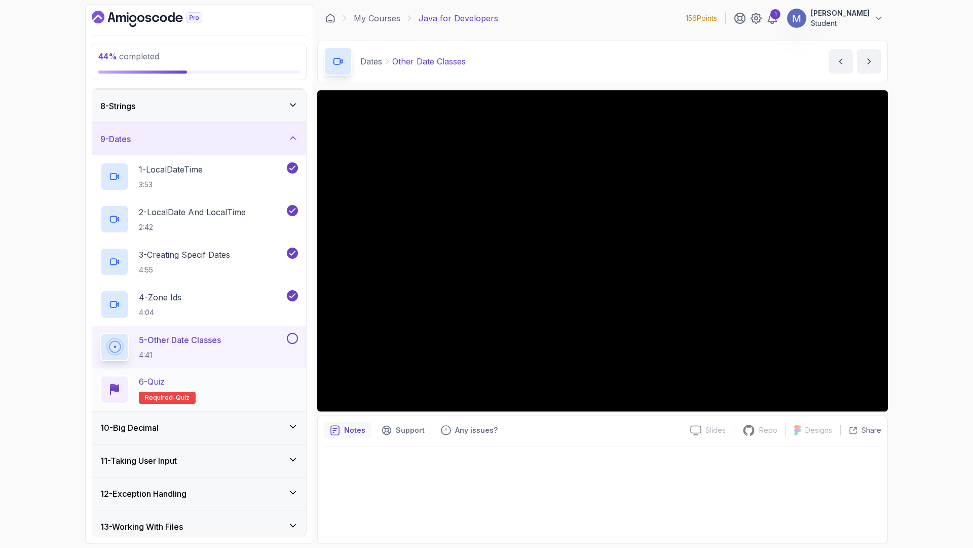
scroll to position [285, 0]
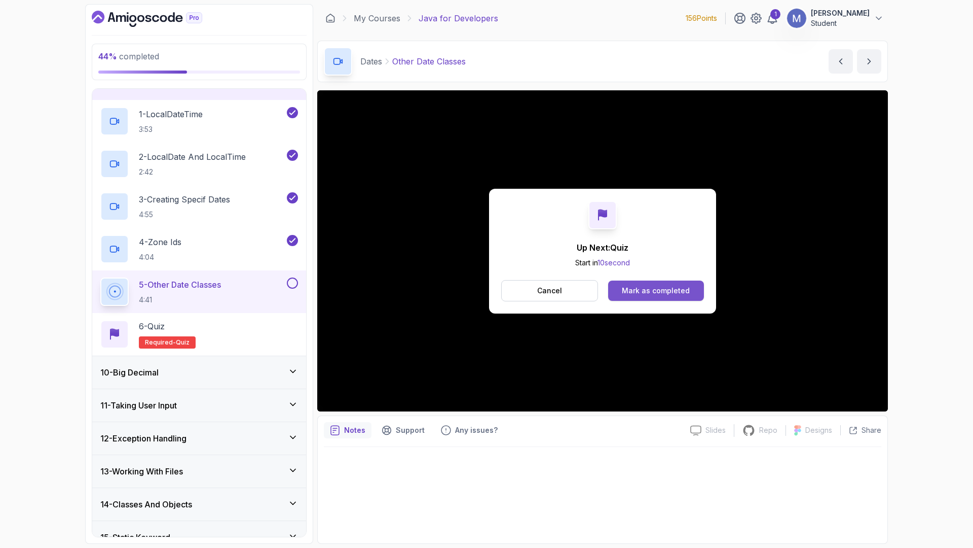
click at [622, 296] on div "Mark as completed" at bounding box center [656, 290] width 68 height 10
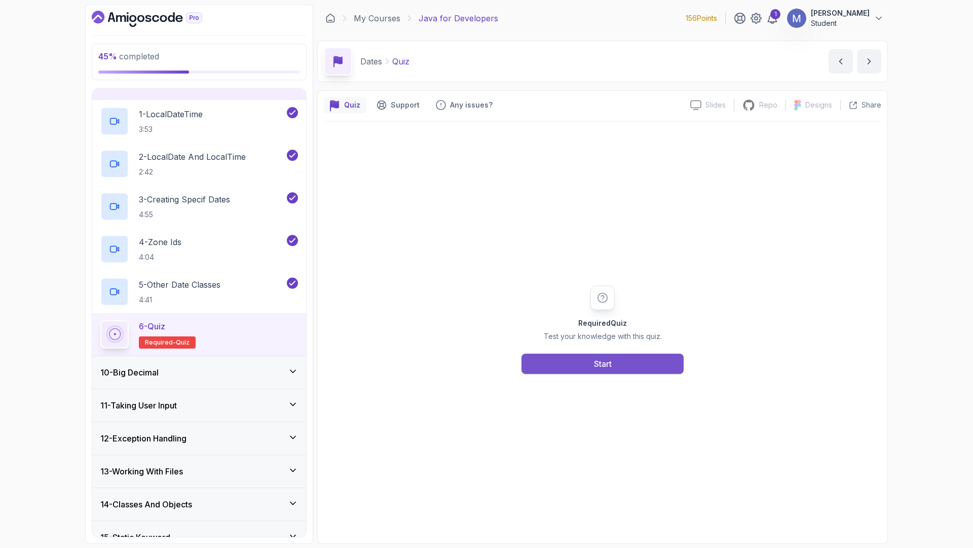
click at [594, 358] on div "Start" at bounding box center [603, 363] width 18 height 12
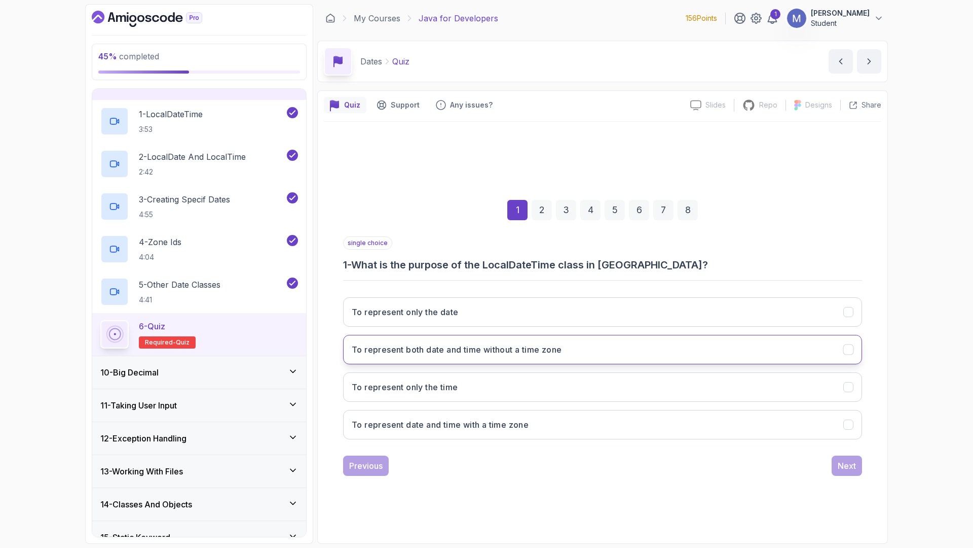
click at [533, 354] on h3 "To represent both date and time without a time zone" at bounding box center [457, 349] width 210 height 12
click at [855, 463] on div "Next" at bounding box center [847, 465] width 18 height 12
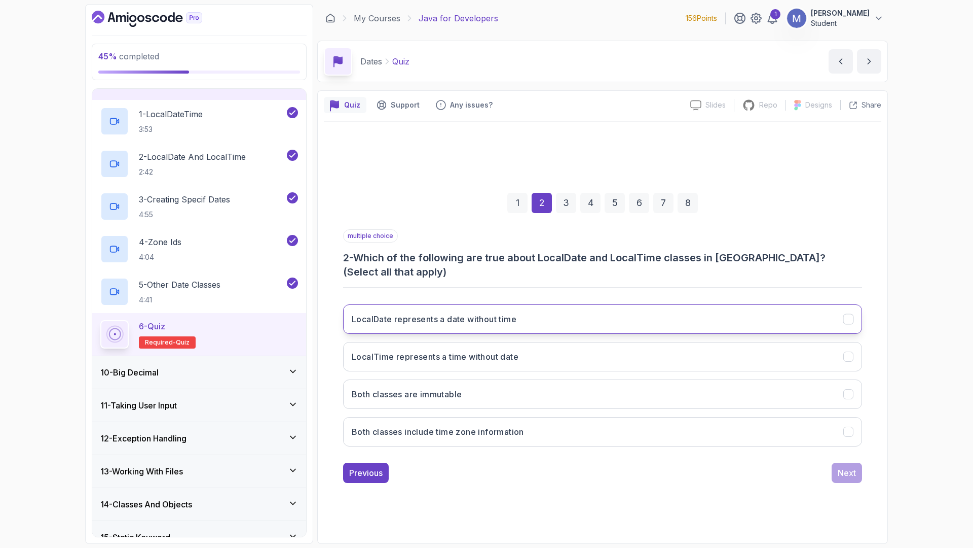
click at [419, 318] on button "LocalDate represents a date without time" at bounding box center [602, 318] width 519 height 29
click at [426, 352] on h3 "LocalTime represents a time without date" at bounding box center [435, 356] width 167 height 12
click at [856, 467] on div "Next" at bounding box center [847, 472] width 18 height 12
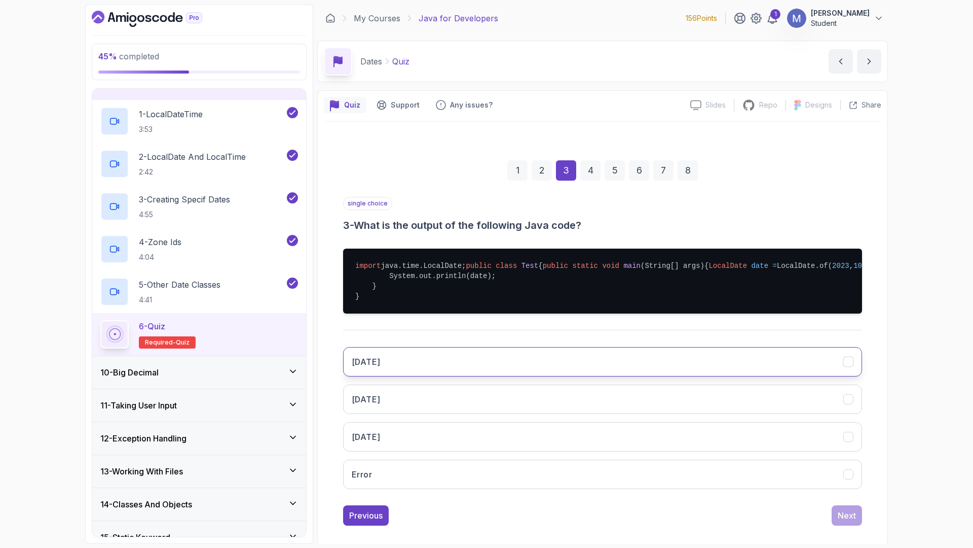
click at [435, 376] on button "2023-10-05" at bounding box center [602, 361] width 519 height 29
click at [846, 521] on button "Next" at bounding box center [847, 515] width 30 height 20
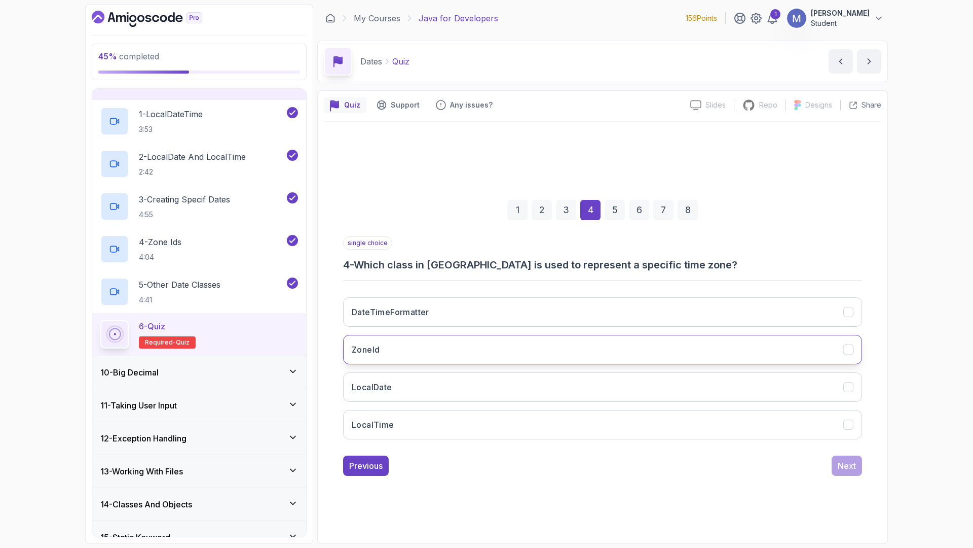
click at [472, 354] on button "ZoneId" at bounding box center [602, 349] width 519 height 29
click at [839, 471] on div "Next" at bounding box center [847, 465] width 18 height 12
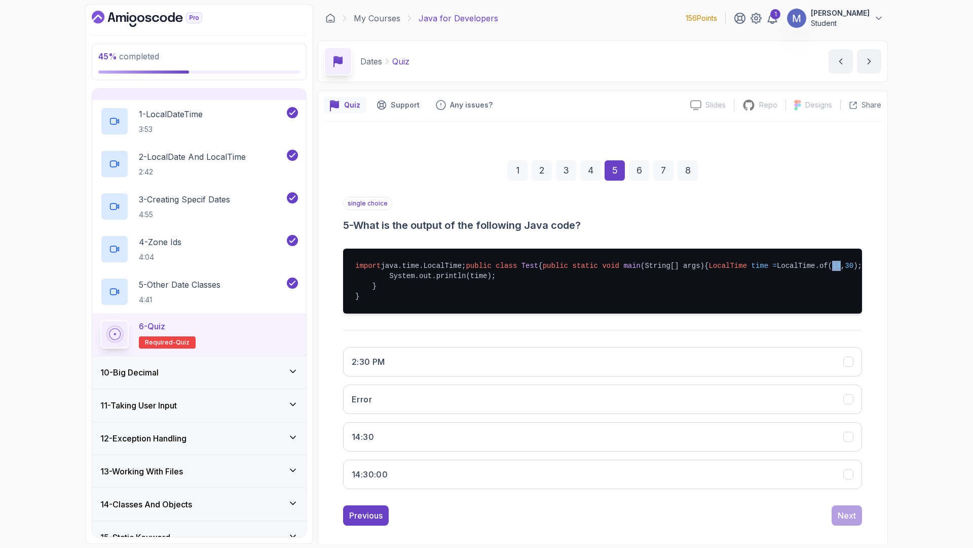
drag, startPoint x: 531, startPoint y: 295, endPoint x: 518, endPoint y: 296, distance: 13.7
click at [518, 296] on pre "import java.time.LocalTime; public class Test { public static void main (String…" at bounding box center [602, 280] width 519 height 65
click at [413, 489] on button "14:30:00" at bounding box center [602, 473] width 519 height 29
click at [853, 521] on div "Next" at bounding box center [847, 515] width 18 height 12
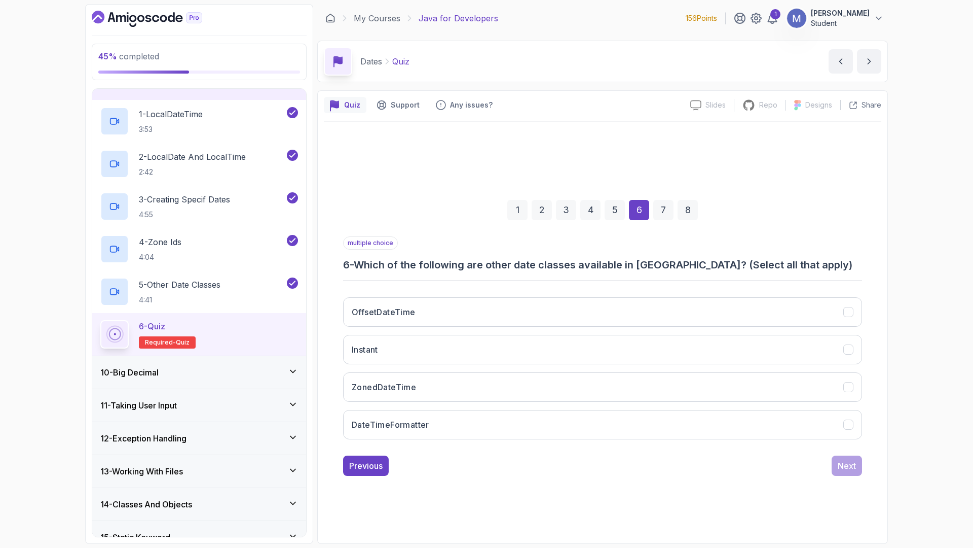
click at [611, 210] on div "5" at bounding box center [615, 210] width 20 height 20
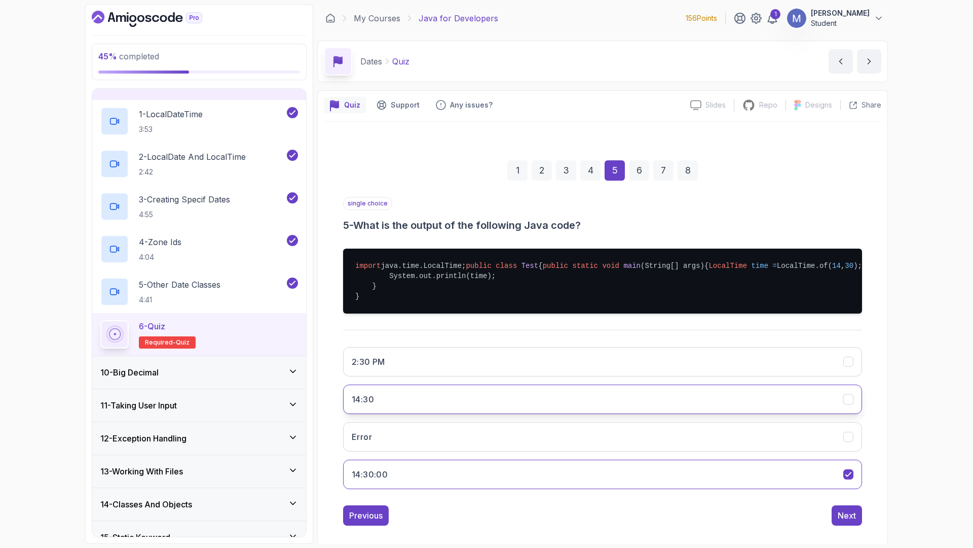
click at [701, 414] on button "14:30" at bounding box center [602, 398] width 519 height 29
click at [839, 521] on div "Next" at bounding box center [847, 515] width 18 height 12
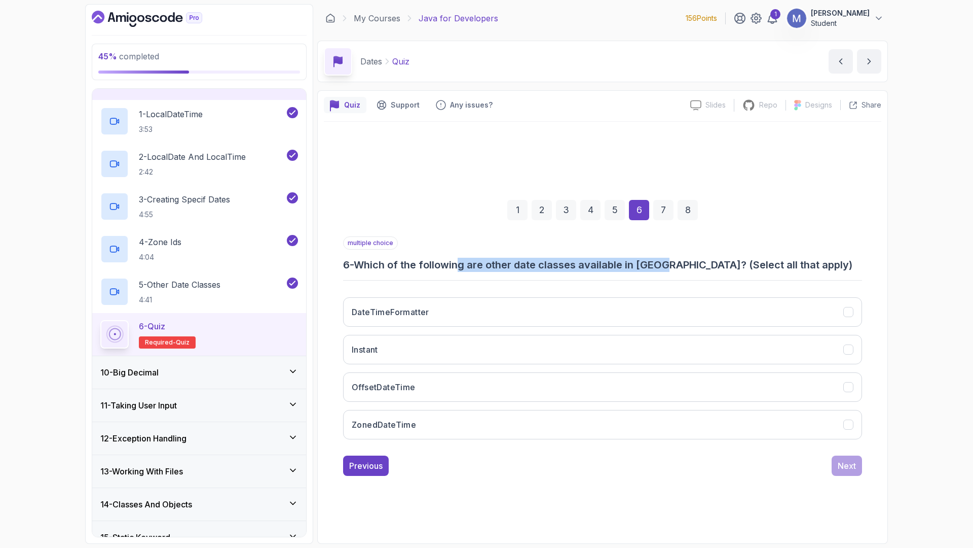
drag, startPoint x: 465, startPoint y: 263, endPoint x: 667, endPoint y: 265, distance: 202.3
click at [667, 265] on h3 "6 - Which of the following are other date classes available in Java? (Select al…" at bounding box center [602, 265] width 519 height 14
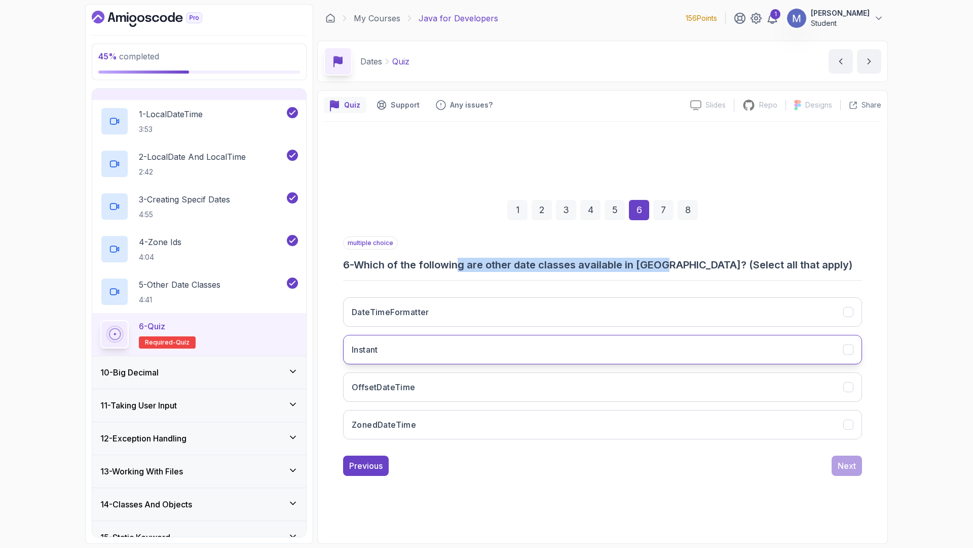
click at [449, 344] on button "Instant" at bounding box center [602, 349] width 519 height 29
click at [487, 419] on button "ZonedDateTime" at bounding box center [602, 424] width 519 height 29
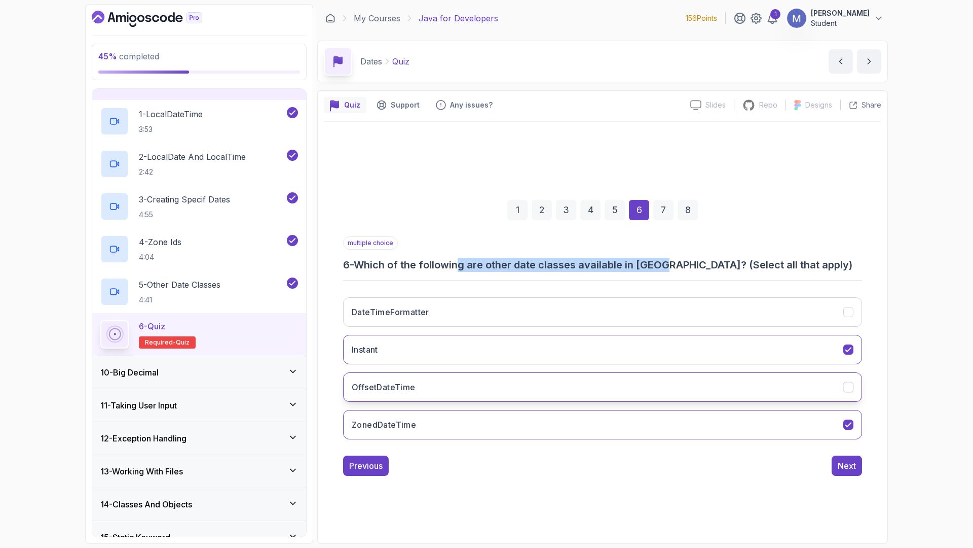
click at [497, 392] on button "OffsetDateTime" at bounding box center [602, 386] width 519 height 29
click at [778, 320] on button "DateTimeFormatter" at bounding box center [602, 311] width 519 height 29
click at [858, 465] on button "Next" at bounding box center [847, 465] width 30 height 20
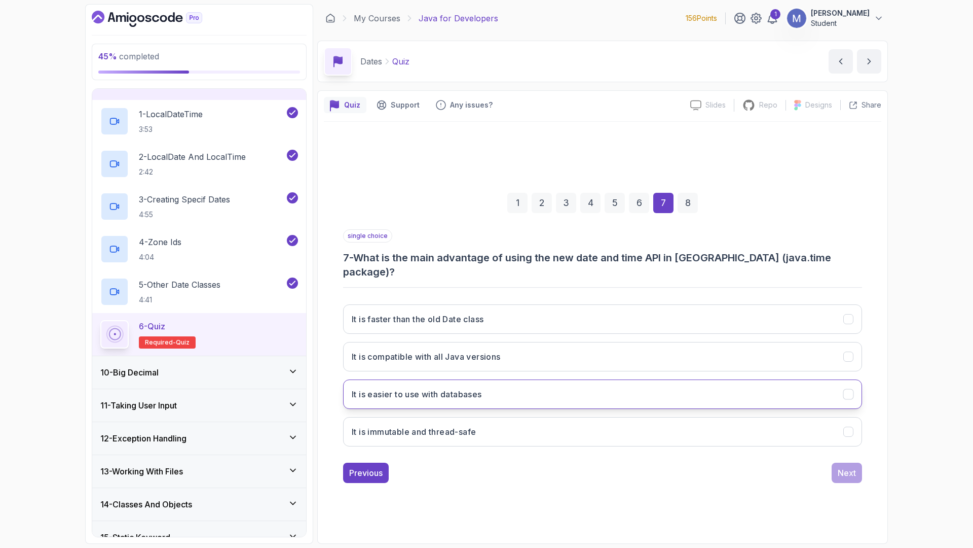
click at [479, 393] on button "It is easier to use with databases" at bounding box center [602, 393] width 519 height 29
click at [483, 296] on div "It is faster than the old Date class It is compatible with all Java versions It…" at bounding box center [602, 375] width 519 height 158
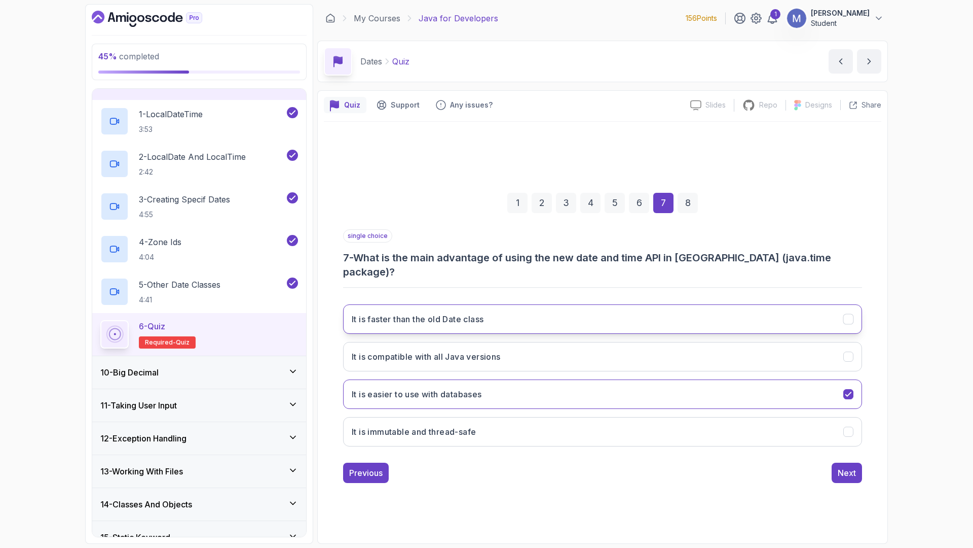
click at [489, 312] on button "It is faster than the old Date class" at bounding box center [602, 318] width 519 height 29
click at [495, 381] on button "It is easier to use with databases" at bounding box center [602, 393] width 519 height 29
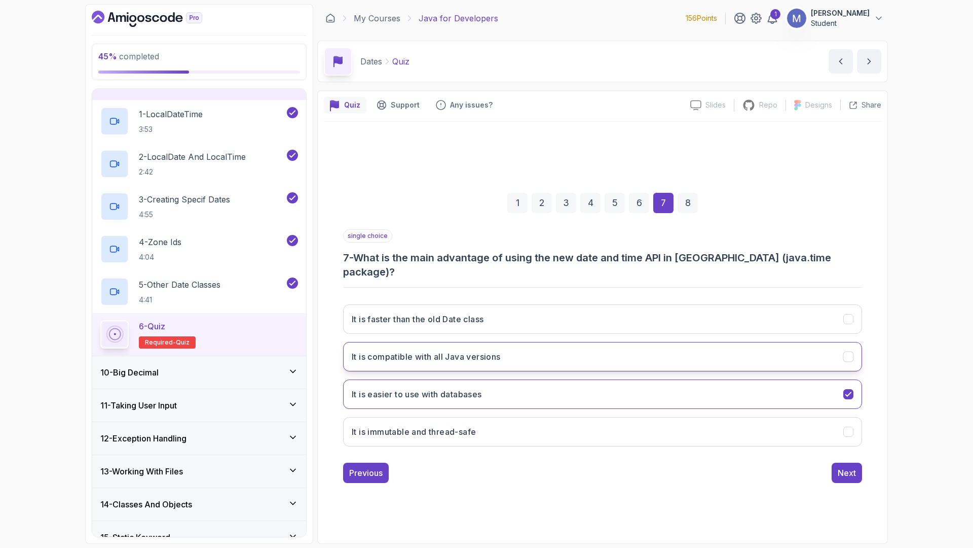
click at [537, 343] on button "It is compatible with all Java versions" at bounding box center [602, 356] width 519 height 29
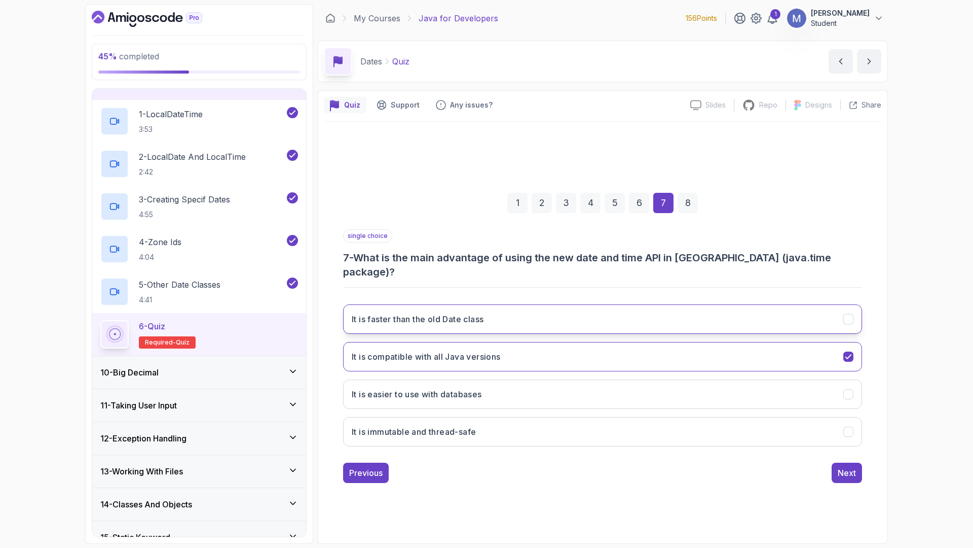
click at [569, 307] on button "It is faster than the old Date class" at bounding box center [602, 318] width 519 height 29
click at [847, 466] on div "Next" at bounding box center [847, 472] width 18 height 12
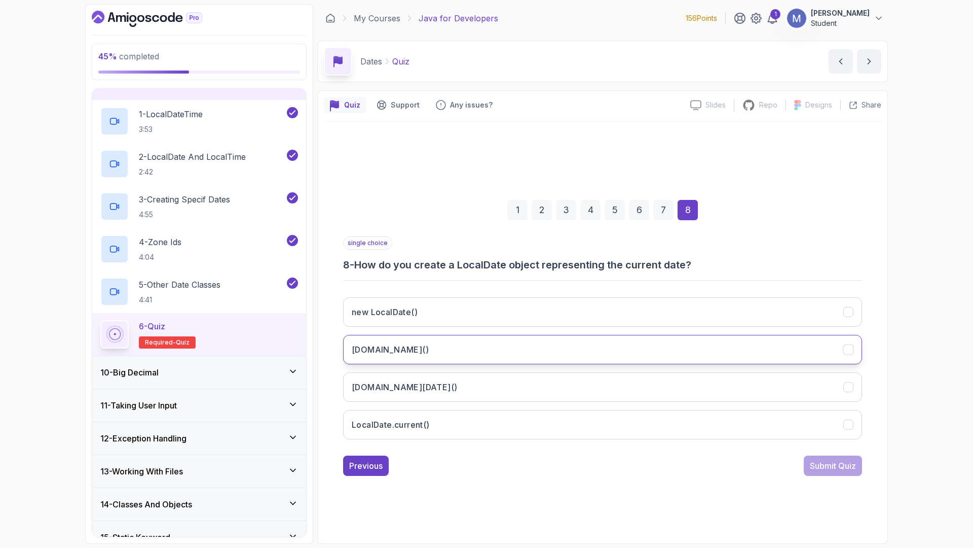
click at [489, 350] on button "LocalDate.now()" at bounding box center [602, 349] width 519 height 29
click at [839, 469] on div "Submit Quiz" at bounding box center [833, 465] width 46 height 12
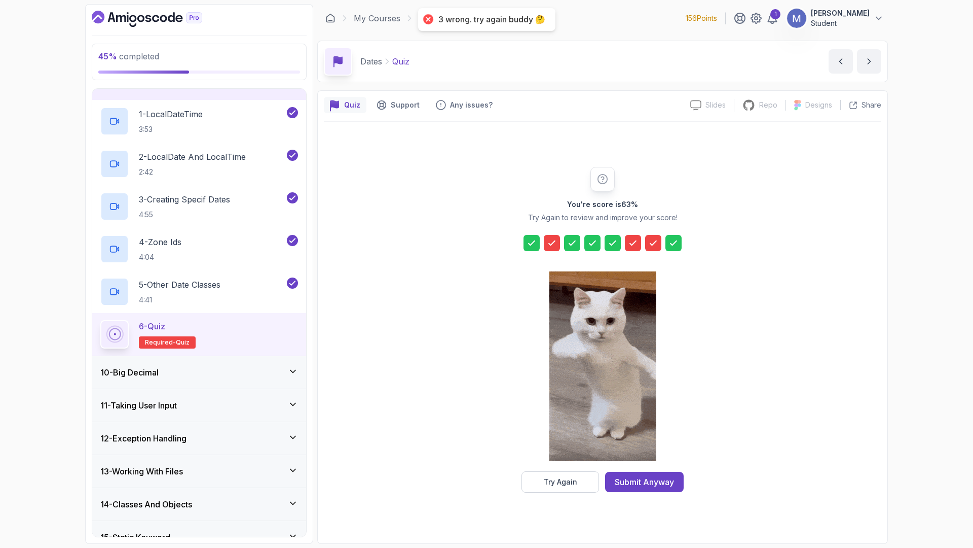
click at [552, 240] on icon at bounding box center [552, 243] width 10 height 10
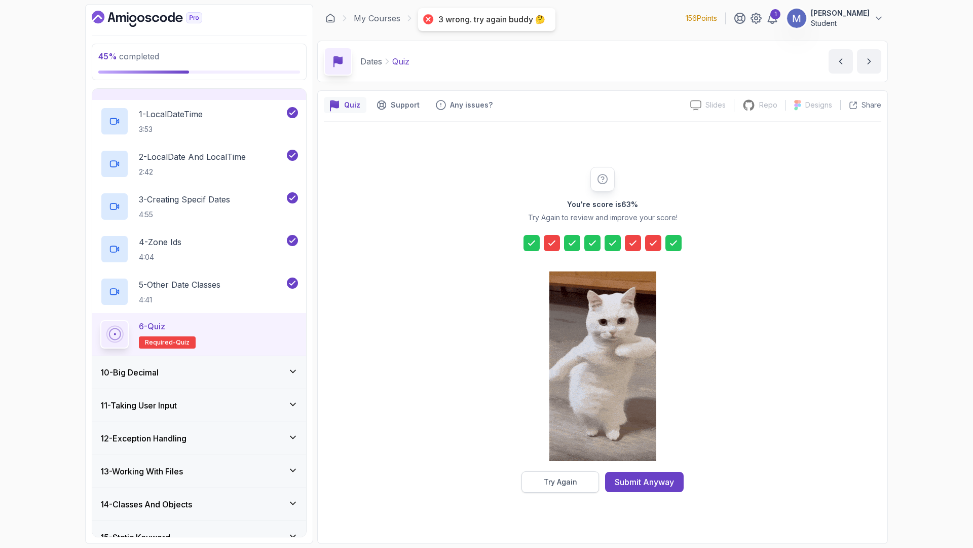
click at [574, 482] on div "Try Again" at bounding box center [560, 482] width 33 height 10
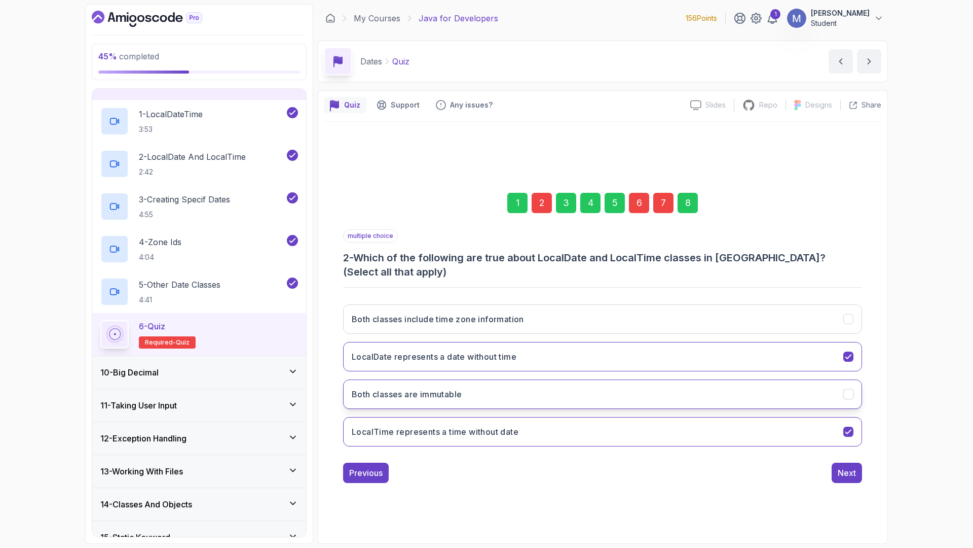
click at [461, 388] on h3 "Both classes are immutable" at bounding box center [407, 394] width 110 height 12
click at [859, 463] on button "Next" at bounding box center [847, 472] width 30 height 20
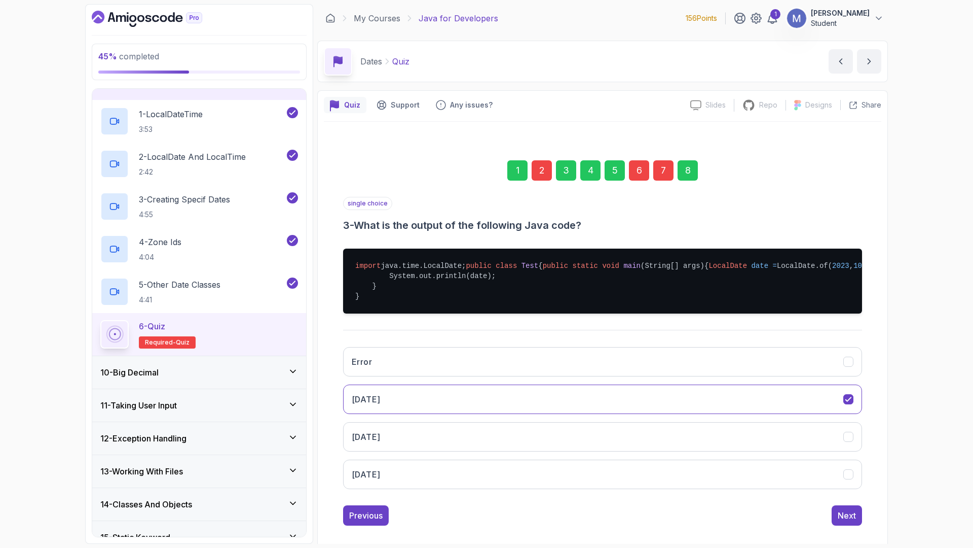
click at [633, 162] on div "6" at bounding box center [639, 170] width 20 height 20
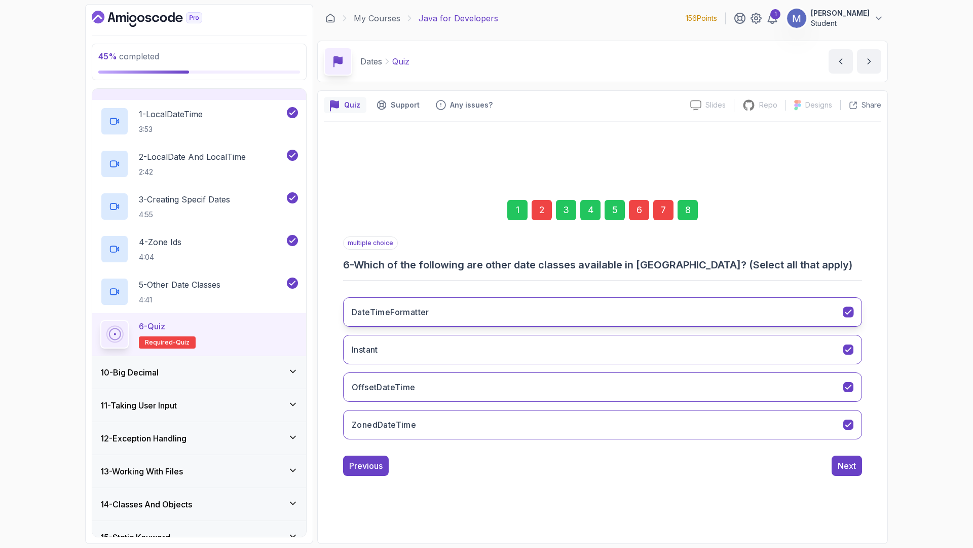
click at [451, 313] on button "DateTimeFormatter" at bounding box center [602, 311] width 519 height 29
click at [789, 439] on button "ZonedDateTime" at bounding box center [602, 424] width 519 height 29
click at [846, 456] on button "Next" at bounding box center [847, 465] width 30 height 20
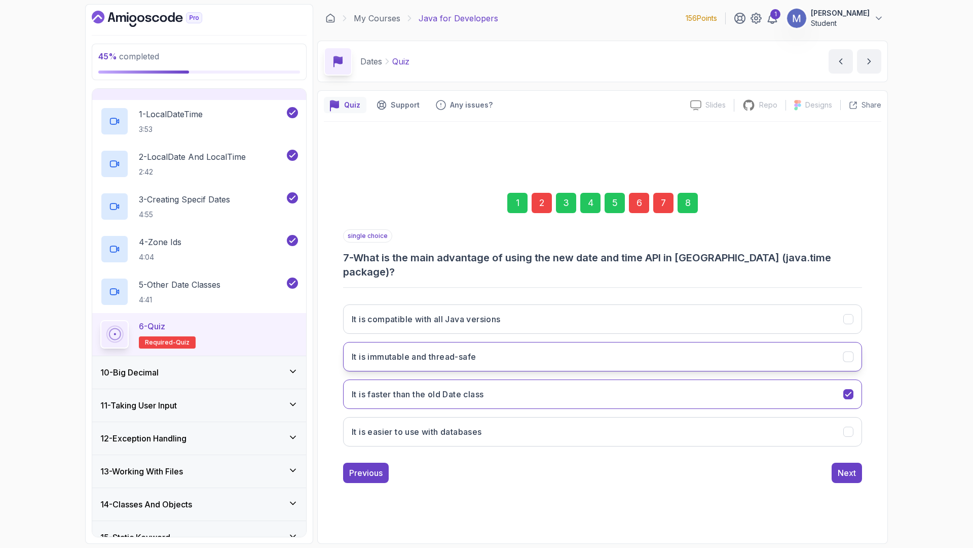
click at [536, 353] on button "It is immutable and thread-safe" at bounding box center [602, 356] width 519 height 29
click at [553, 395] on button "It is faster than the old Date class" at bounding box center [602, 393] width 519 height 29
click at [569, 349] on button "It is immutable and thread-safe" at bounding box center [602, 356] width 519 height 29
click at [850, 471] on div "Next" at bounding box center [847, 472] width 18 height 12
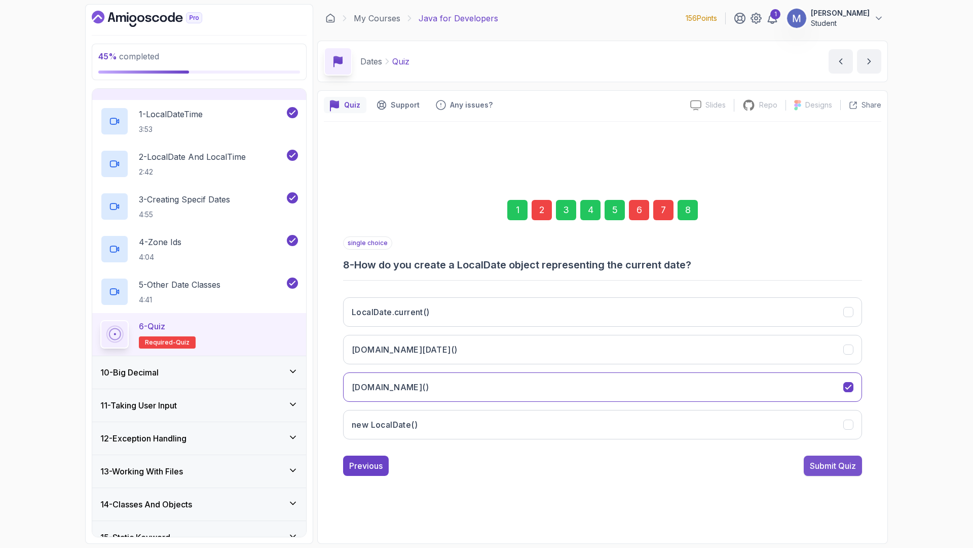
click at [850, 471] on div "Submit Quiz" at bounding box center [833, 465] width 46 height 12
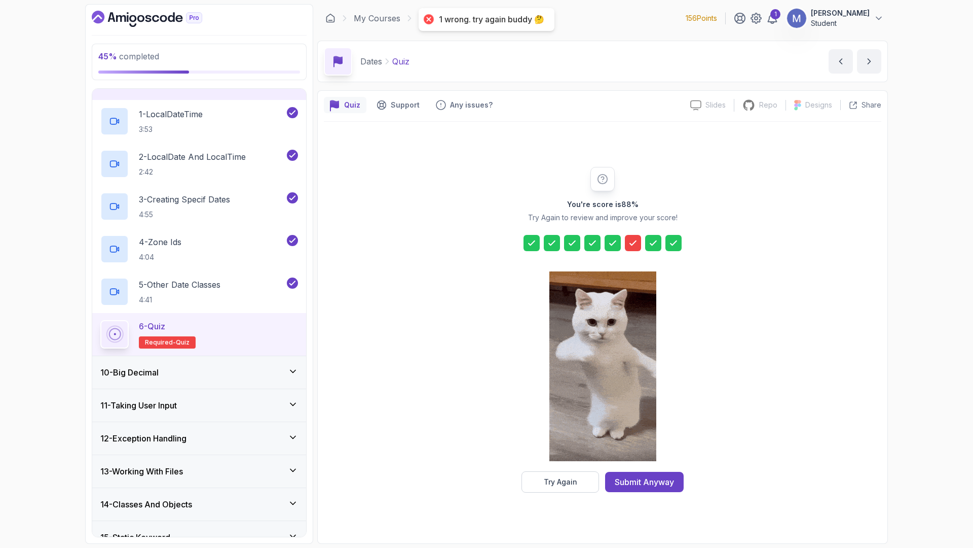
click at [554, 243] on icon at bounding box center [552, 243] width 10 height 10
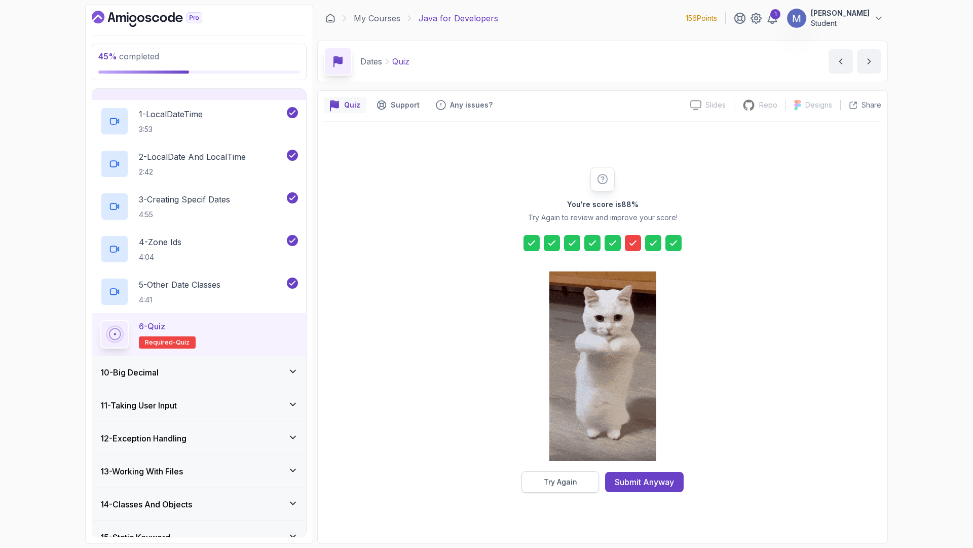
click at [562, 481] on div "Try Again" at bounding box center [560, 482] width 33 height 10
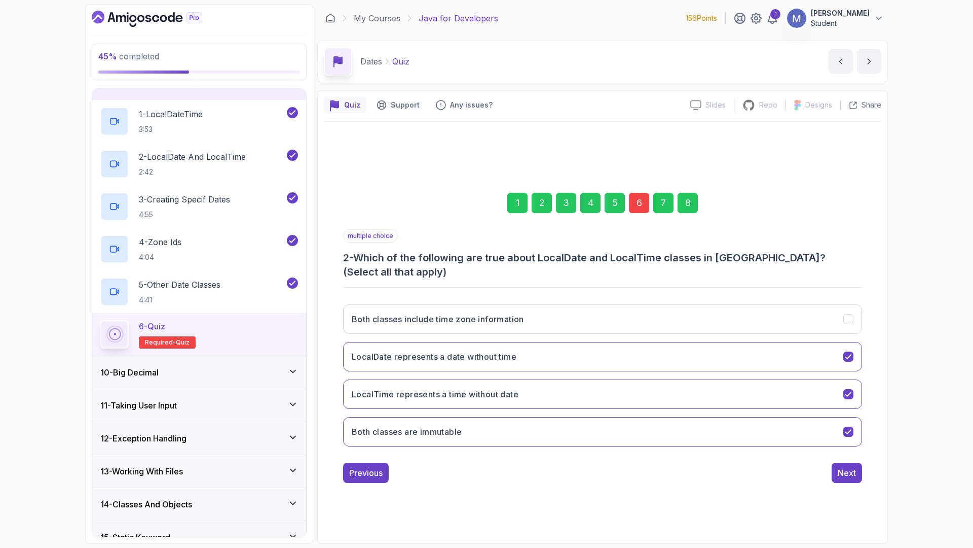
click at [550, 213] on div "2" at bounding box center [542, 203] width 20 height 20
click at [547, 212] on div "2" at bounding box center [542, 203] width 20 height 20
click at [618, 206] on div "5" at bounding box center [615, 203] width 20 height 20
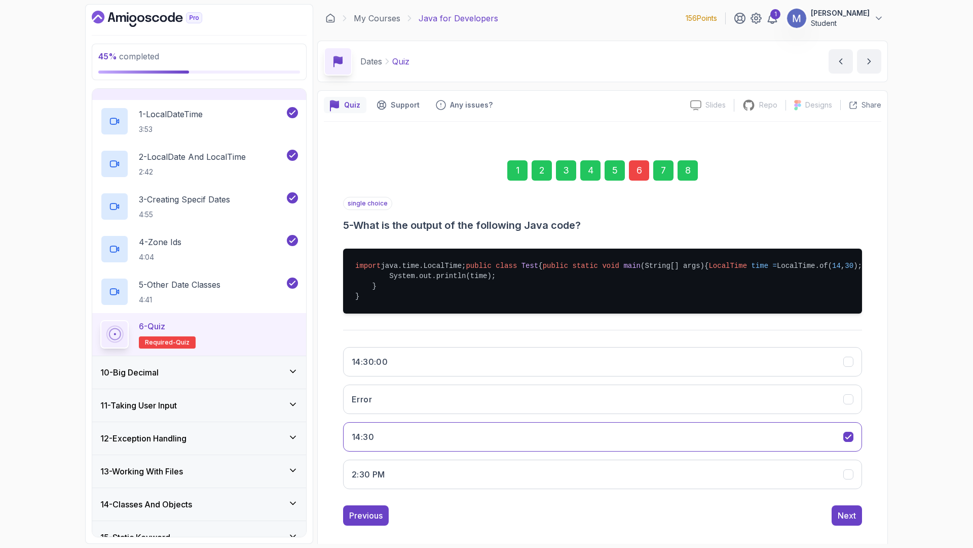
click at [640, 167] on div "6" at bounding box center [639, 170] width 20 height 20
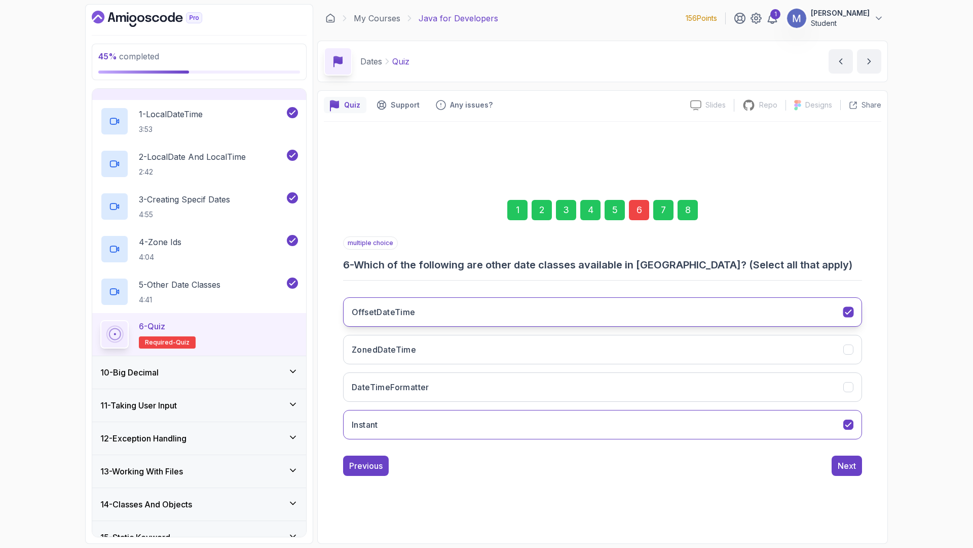
click at [538, 314] on button "OffsetDateTime" at bounding box center [602, 311] width 519 height 29
click at [846, 461] on div "Next" at bounding box center [847, 465] width 18 height 12
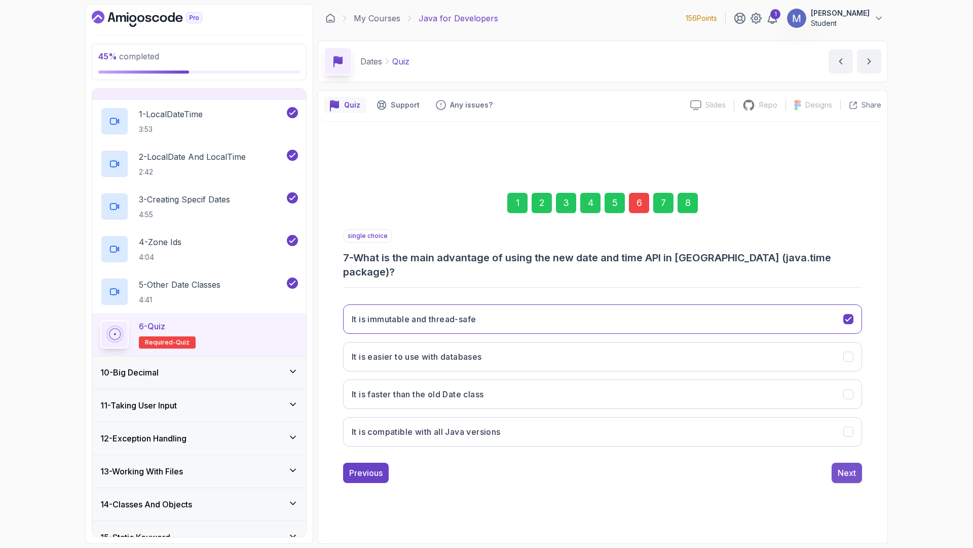
click at [846, 466] on div "Next" at bounding box center [847, 472] width 18 height 12
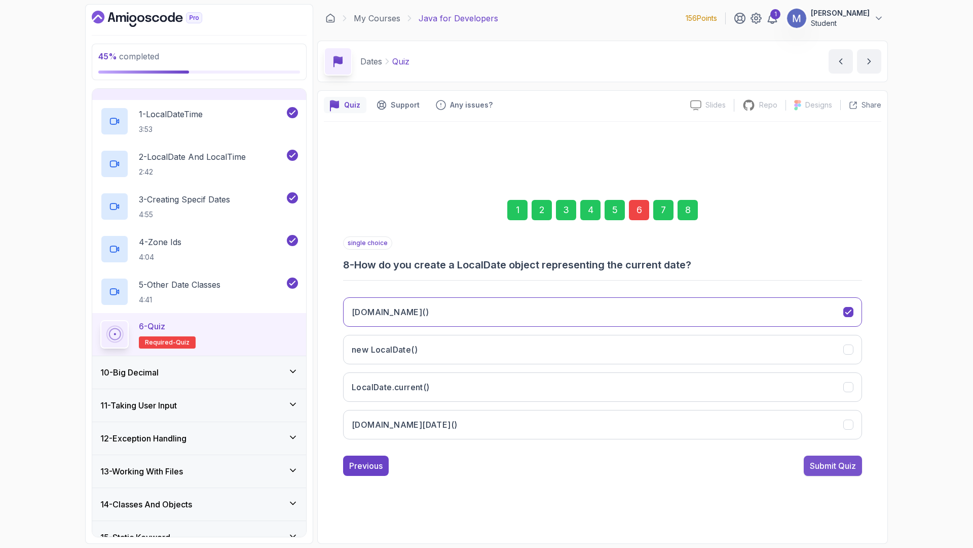
click at [849, 467] on div "Submit Quiz" at bounding box center [833, 465] width 46 height 12
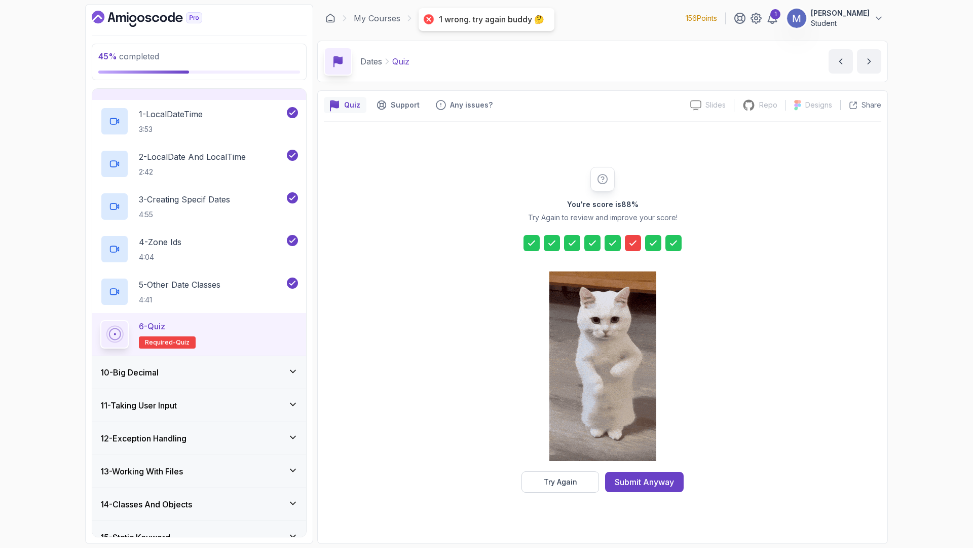
click at [637, 239] on icon at bounding box center [633, 243] width 10 height 10
click at [581, 479] on button "Try Again" at bounding box center [561, 481] width 78 height 21
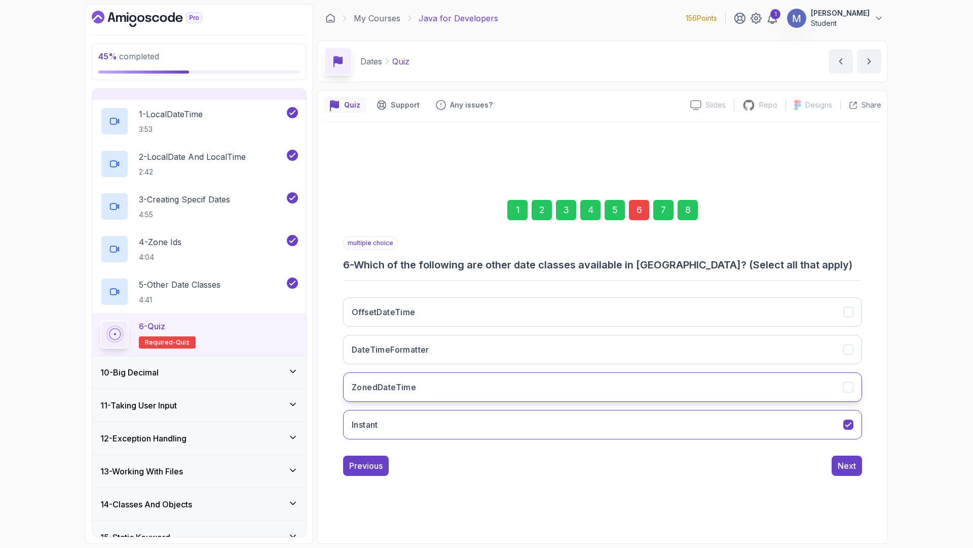
click at [443, 391] on button "ZonedDateTime" at bounding box center [602, 386] width 519 height 29
click at [856, 467] on button "Next" at bounding box center [847, 465] width 30 height 20
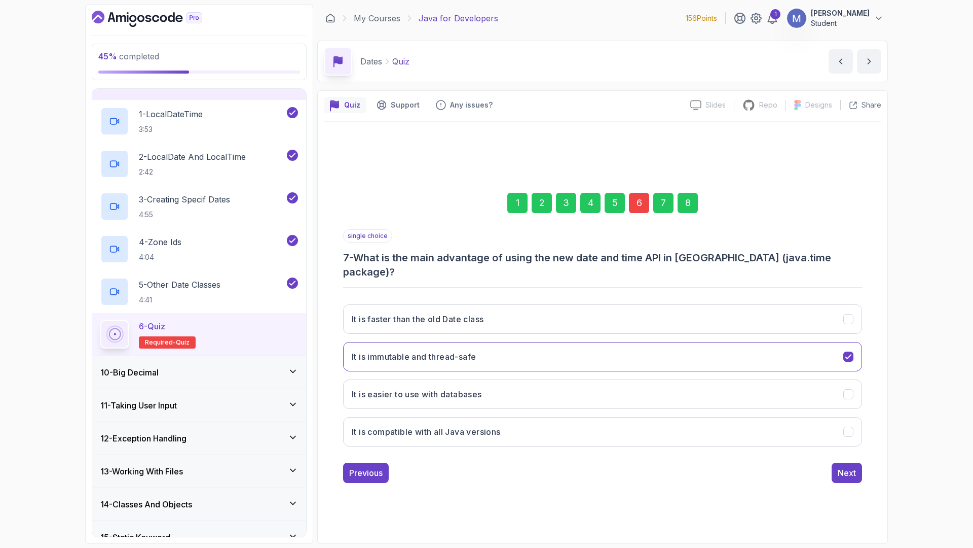
click at [856, 467] on button "Next" at bounding box center [847, 472] width 30 height 20
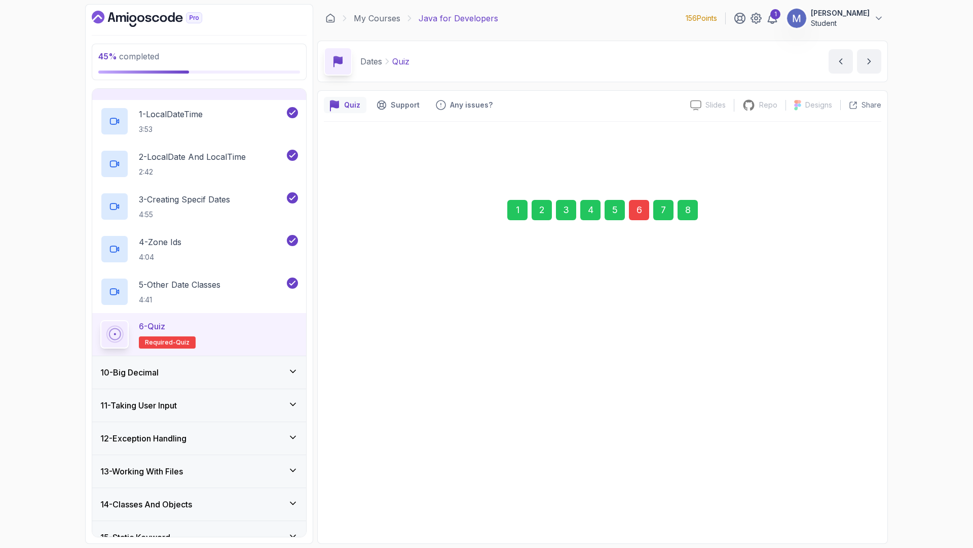
click at [856, 467] on button "Submit Quiz" at bounding box center [833, 465] width 58 height 20
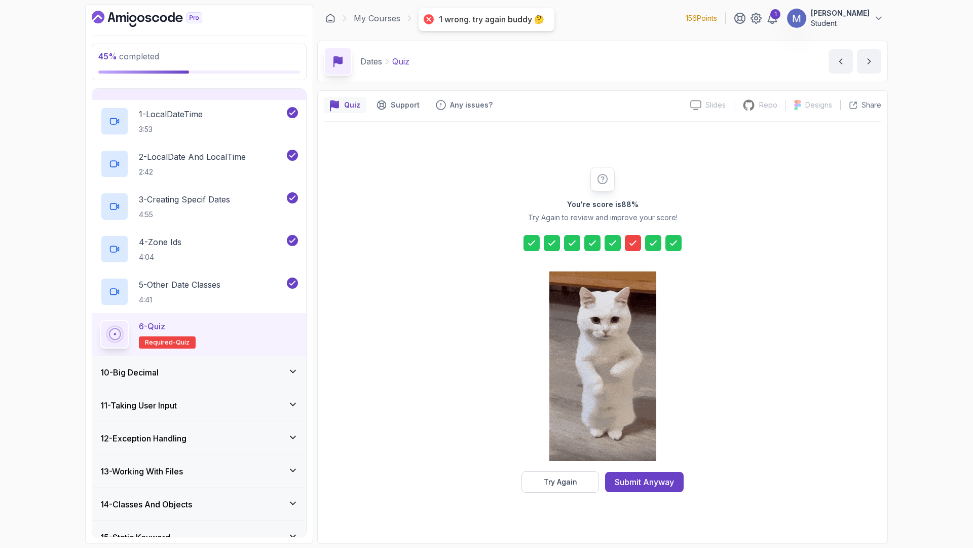
click at [630, 236] on div at bounding box center [633, 243] width 16 height 16
click at [632, 238] on icon at bounding box center [633, 243] width 10 height 10
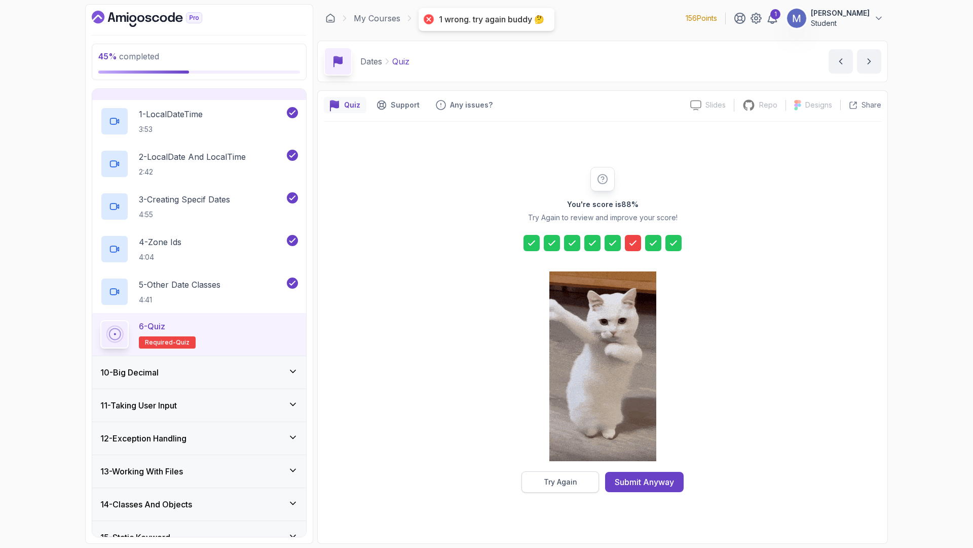
click at [573, 484] on div "Try Again" at bounding box center [560, 482] width 33 height 10
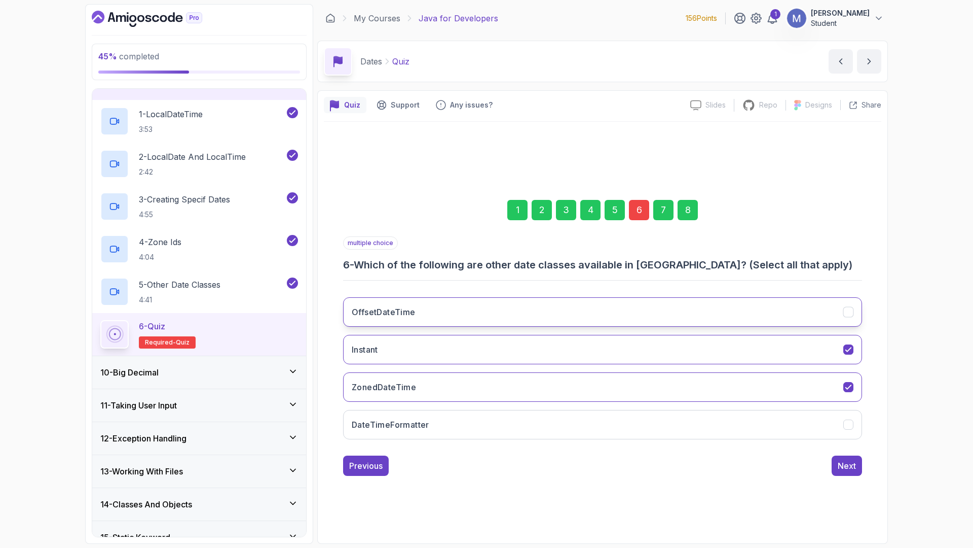
click at [503, 300] on button "OffsetDateTime" at bounding box center [602, 311] width 519 height 29
click at [849, 468] on div "Next" at bounding box center [847, 465] width 18 height 12
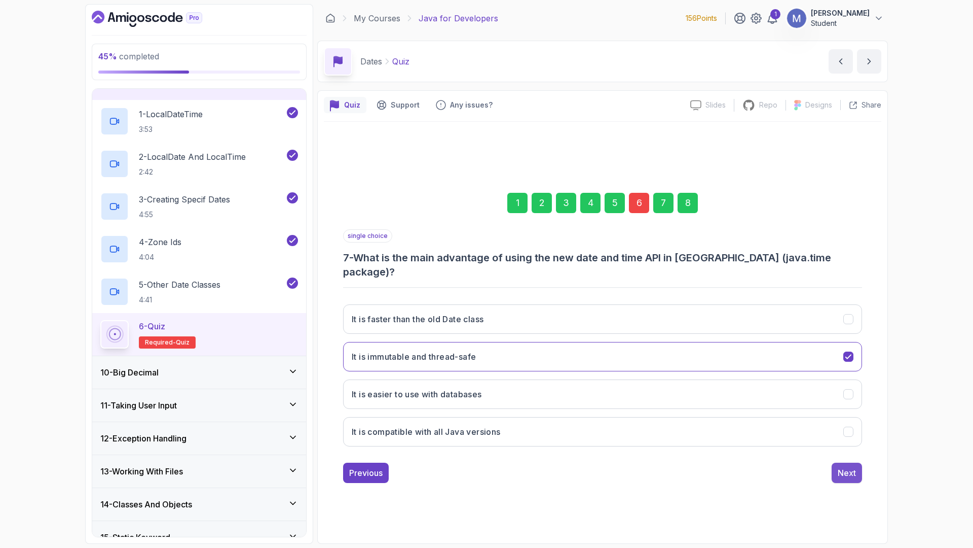
click at [841, 466] on div "Next" at bounding box center [847, 472] width 18 height 12
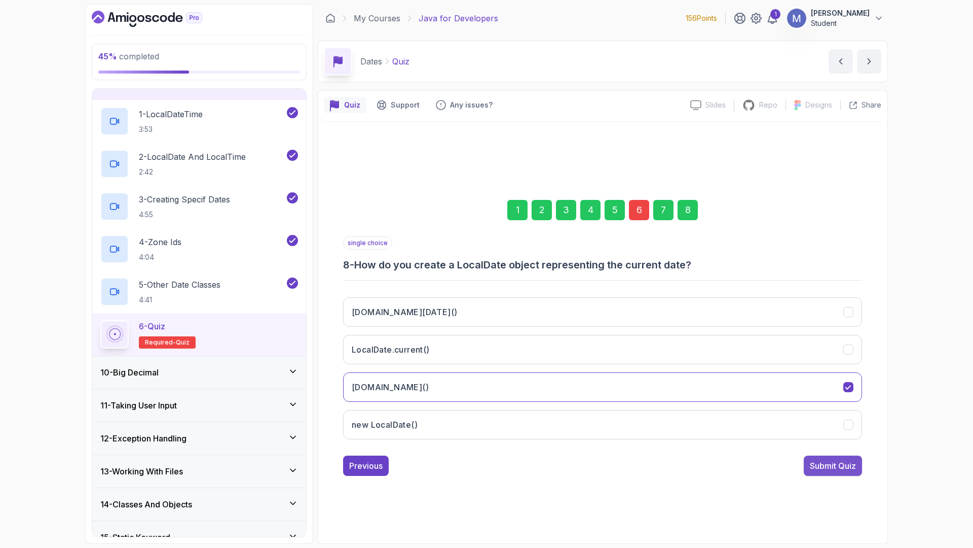
click at [842, 463] on div "Submit Quiz" at bounding box center [833, 465] width 46 height 12
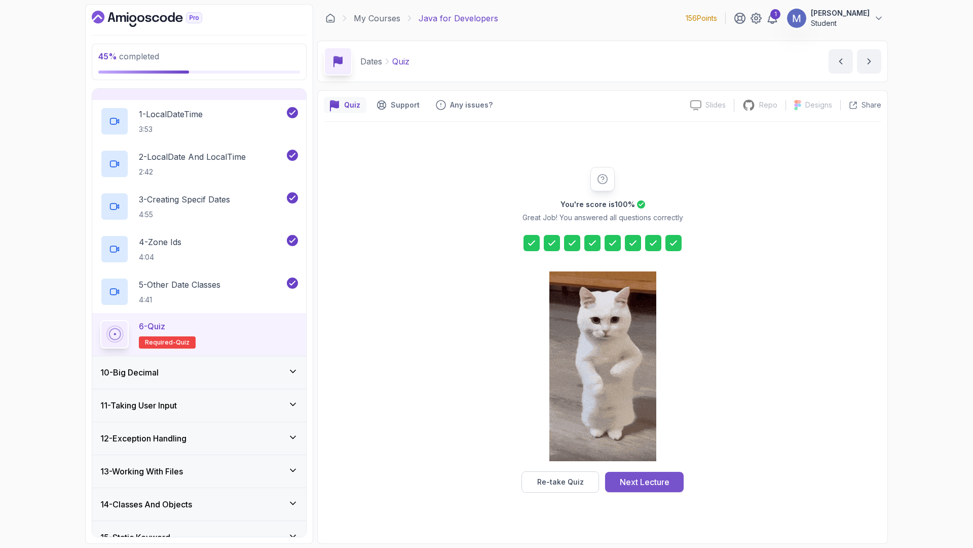
click at [634, 482] on div "Next Lecture" at bounding box center [645, 482] width 50 height 12
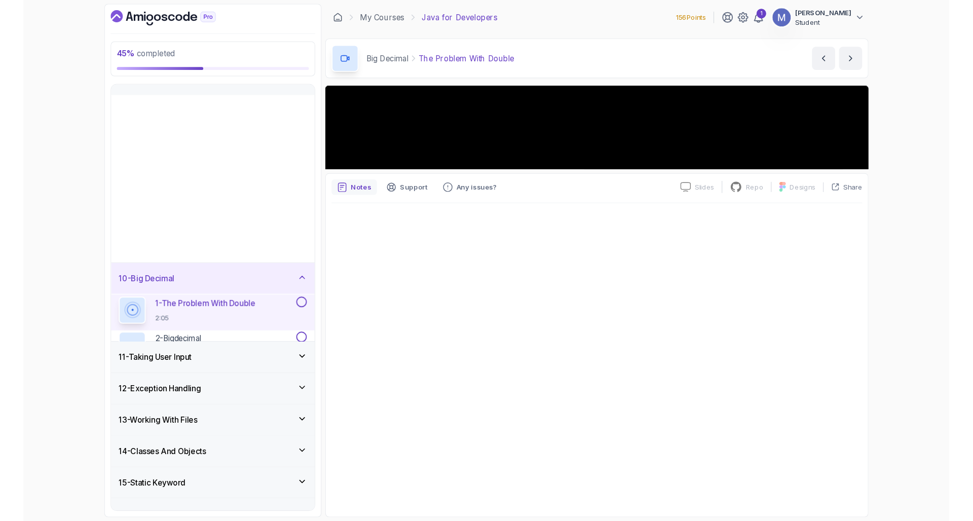
scroll to position [178, 0]
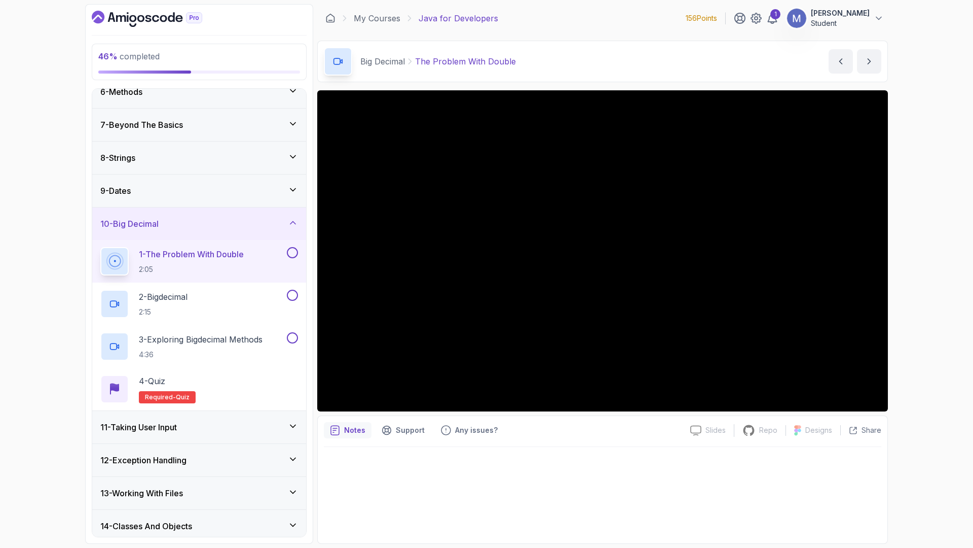
click at [628, 453] on div at bounding box center [603, 492] width 558 height 90
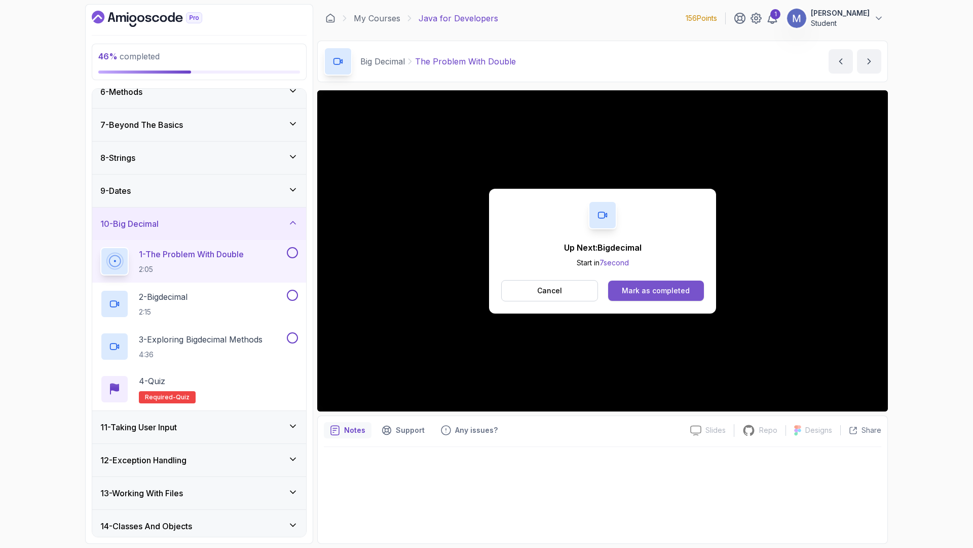
click at [661, 292] on div "Mark as completed" at bounding box center [656, 290] width 68 height 10
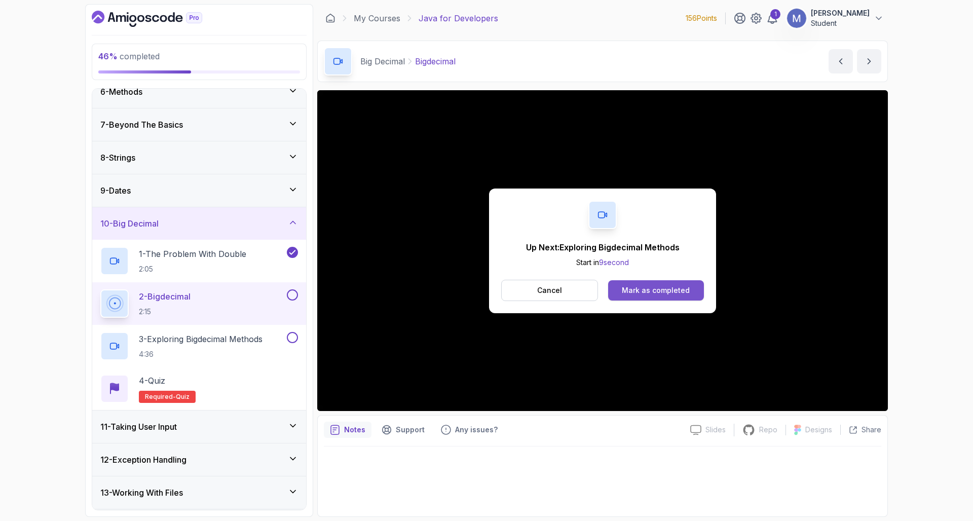
click at [652, 285] on div "Mark as completed" at bounding box center [656, 290] width 68 height 10
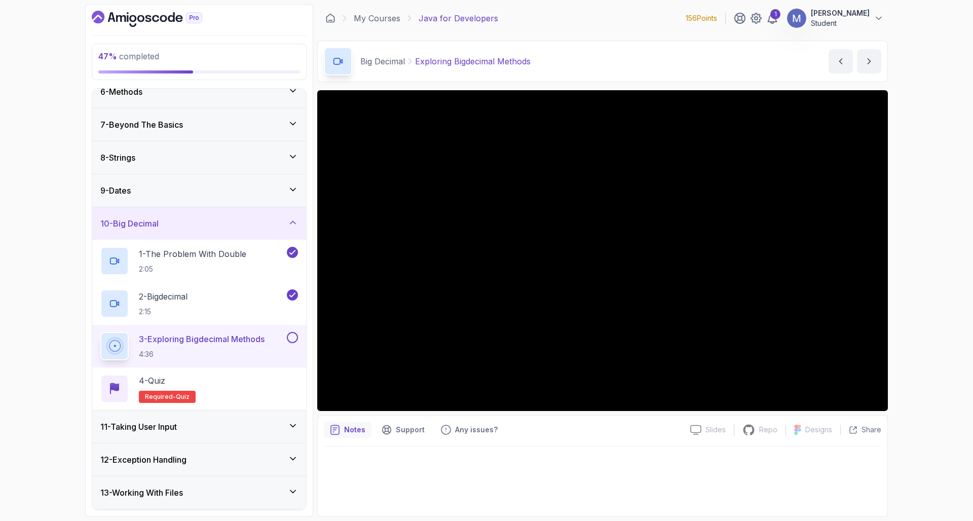
click at [608, 458] on div at bounding box center [603, 479] width 558 height 64
click at [259, 395] on div "4 - Quiz Required- quiz" at bounding box center [199, 389] width 198 height 28
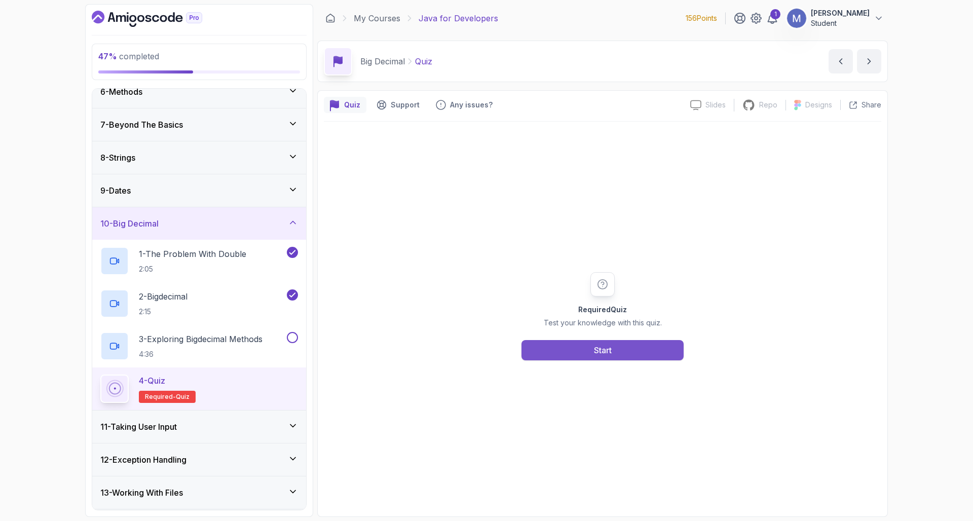
click at [580, 349] on button "Start" at bounding box center [603, 350] width 162 height 20
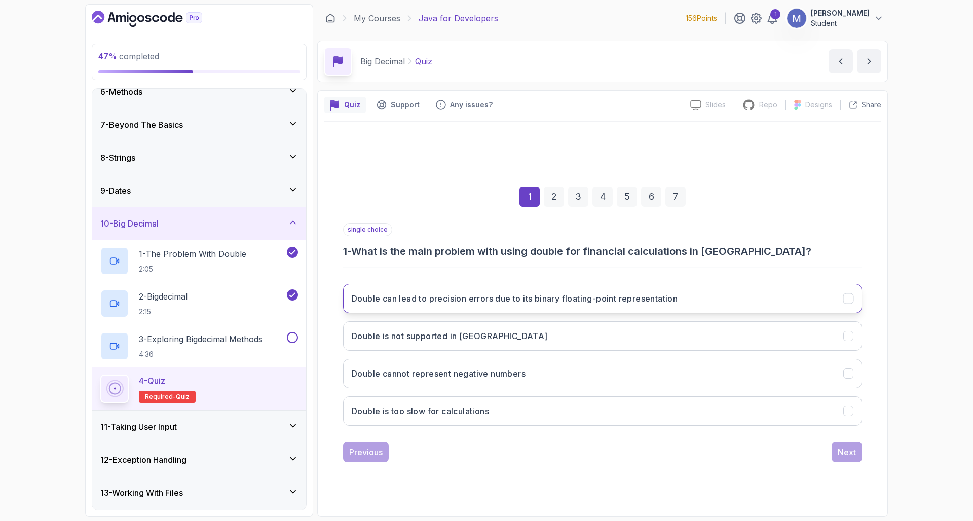
click at [633, 303] on h3 "Double can lead to precision errors due to its binary floating-point representa…" at bounding box center [515, 299] width 326 height 12
click at [842, 449] on div "Next" at bounding box center [847, 452] width 18 height 12
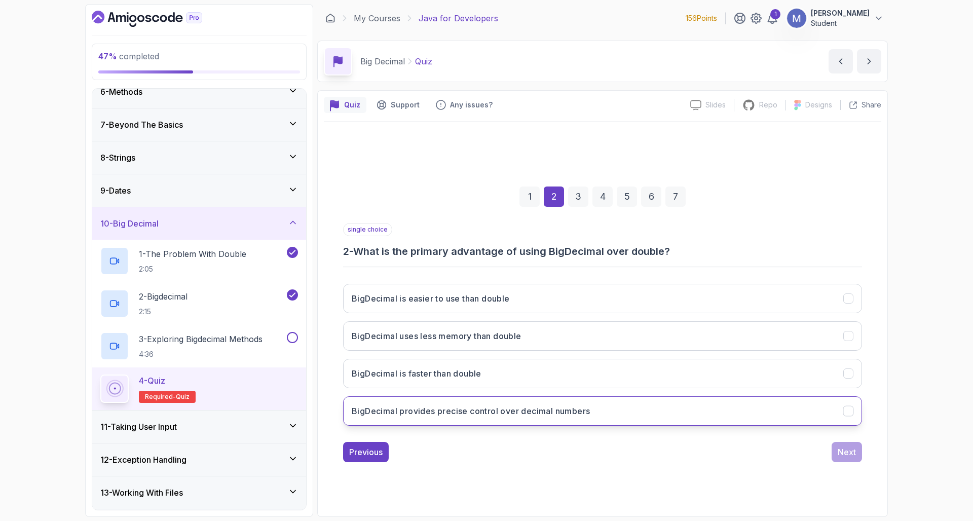
click at [676, 411] on button "BigDecimal provides precise control over decimal numbers" at bounding box center [602, 410] width 519 height 29
drag, startPoint x: 812, startPoint y: 445, endPoint x: 863, endPoint y: 457, distance: 53.1
click at [819, 445] on div "Previous Next" at bounding box center [602, 452] width 519 height 20
click at [863, 457] on div "1 2 3 4 5 6 7 single choice 2 - What is the primary advantage of using BigDecim…" at bounding box center [603, 316] width 558 height 308
click at [839, 449] on div "Next" at bounding box center [847, 452] width 18 height 12
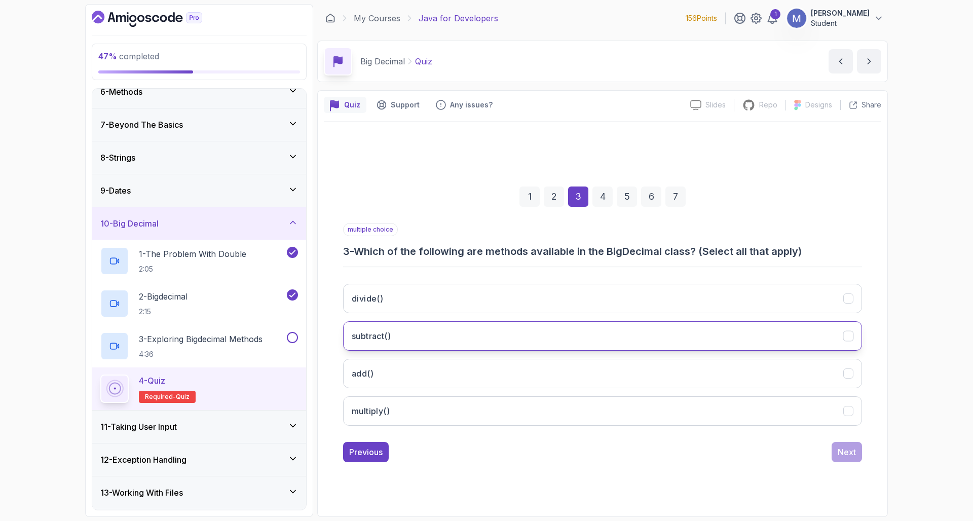
click at [552, 332] on button "subtract()" at bounding box center [602, 335] width 519 height 29
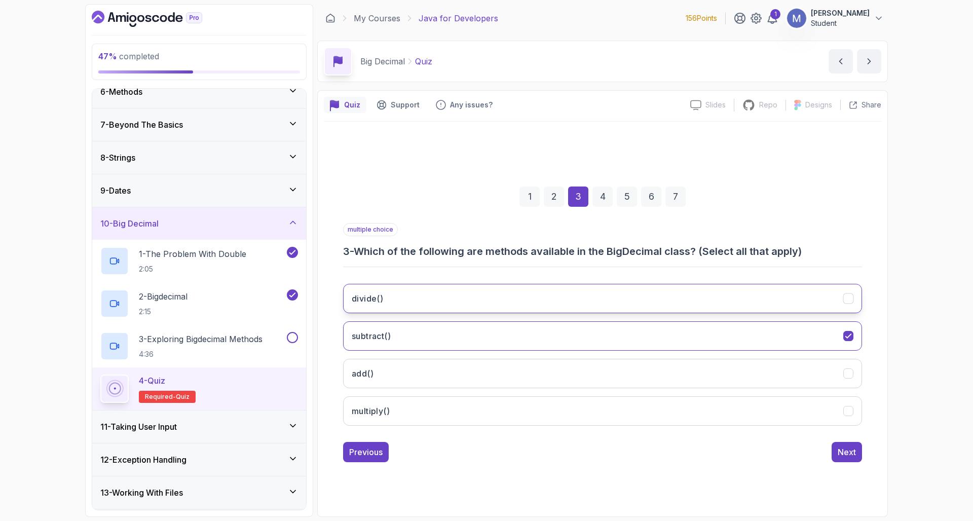
click at [563, 297] on button "divide()" at bounding box center [602, 298] width 519 height 29
click at [599, 366] on button "add()" at bounding box center [602, 373] width 519 height 29
click at [623, 407] on button "multiply()" at bounding box center [602, 410] width 519 height 29
click at [848, 442] on button "Next" at bounding box center [847, 452] width 30 height 20
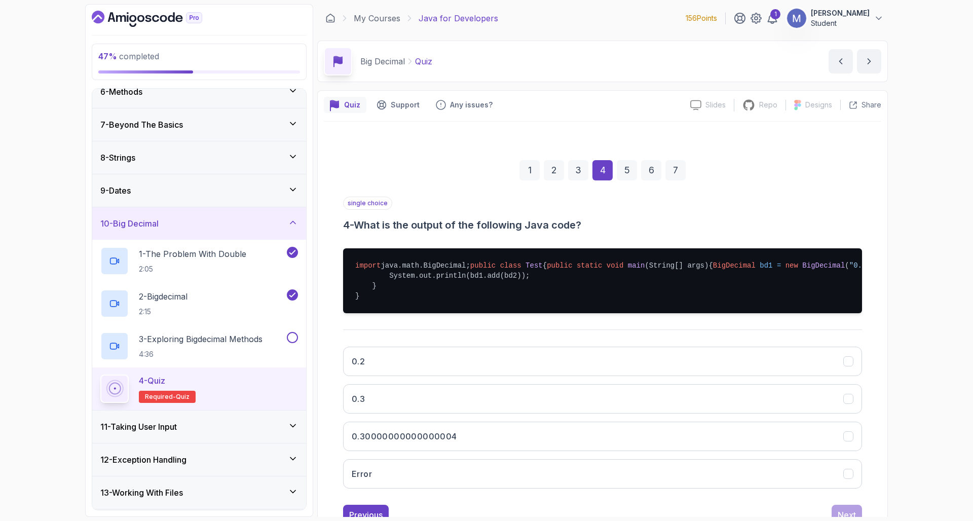
scroll to position [78, 0]
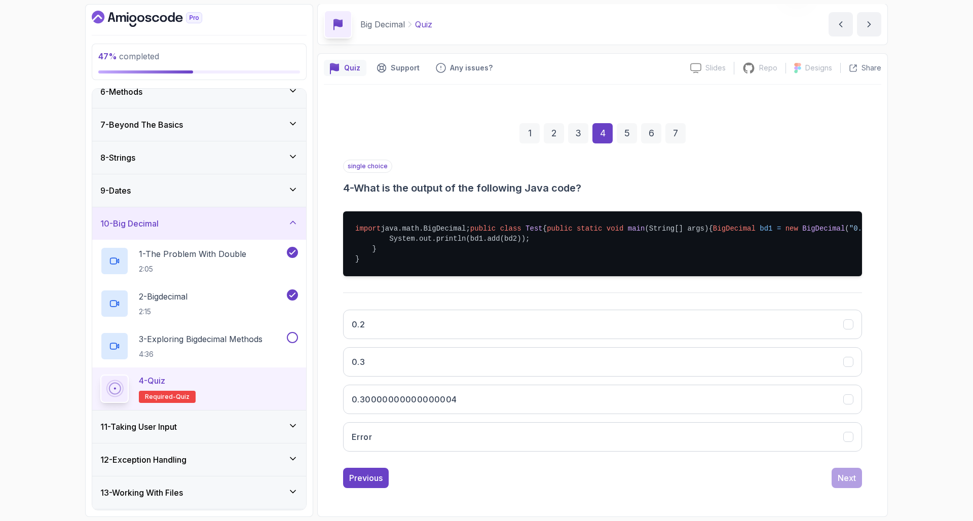
click at [565, 346] on div "0.2 0.3 0.30000000000000004 Error" at bounding box center [602, 381] width 519 height 158
click at [579, 356] on button "0.3" at bounding box center [602, 361] width 519 height 29
click at [852, 474] on div "Next" at bounding box center [847, 478] width 18 height 12
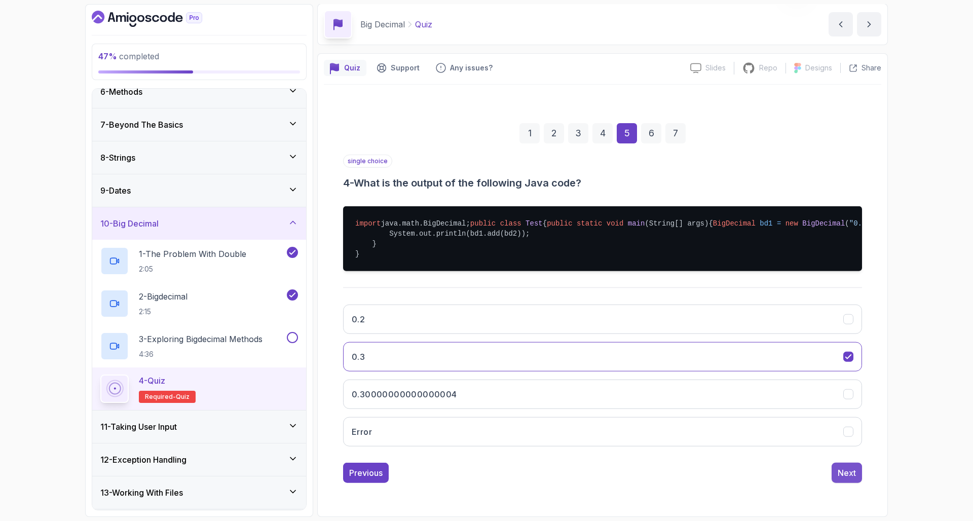
scroll to position [0, 0]
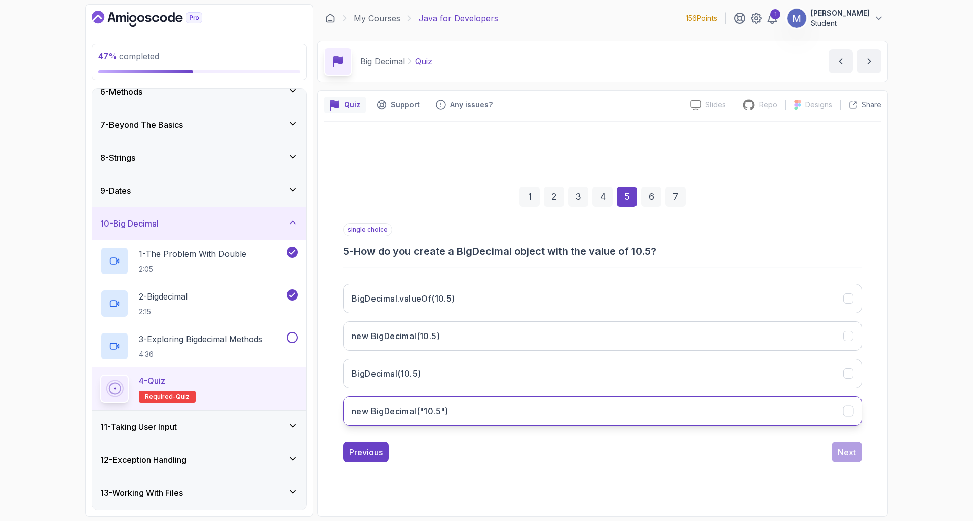
click at [451, 415] on button "new BigDecimal("10.5")" at bounding box center [602, 410] width 519 height 29
click at [853, 446] on button "Next" at bounding box center [847, 452] width 30 height 20
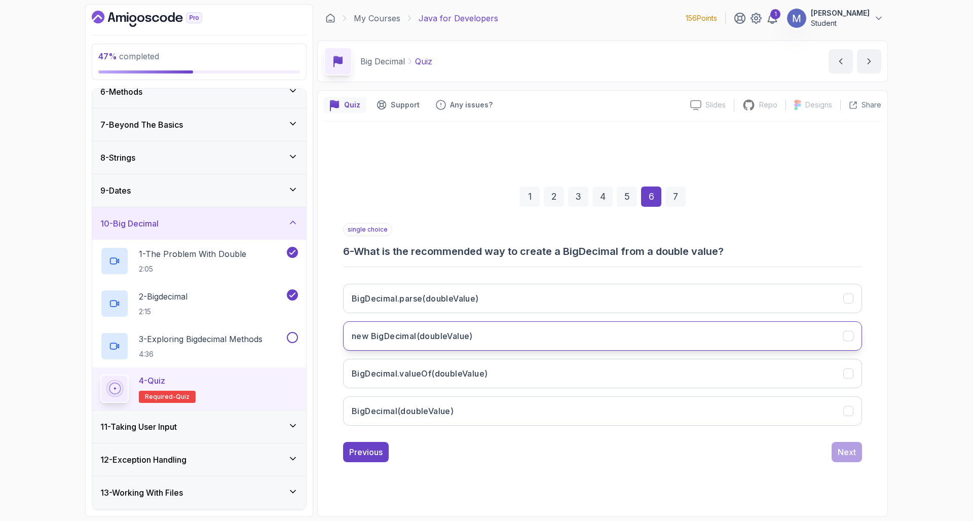
click at [548, 337] on button "new BigDecimal(doubleValue)" at bounding box center [602, 335] width 519 height 29
click at [846, 448] on div "Next" at bounding box center [847, 452] width 18 height 12
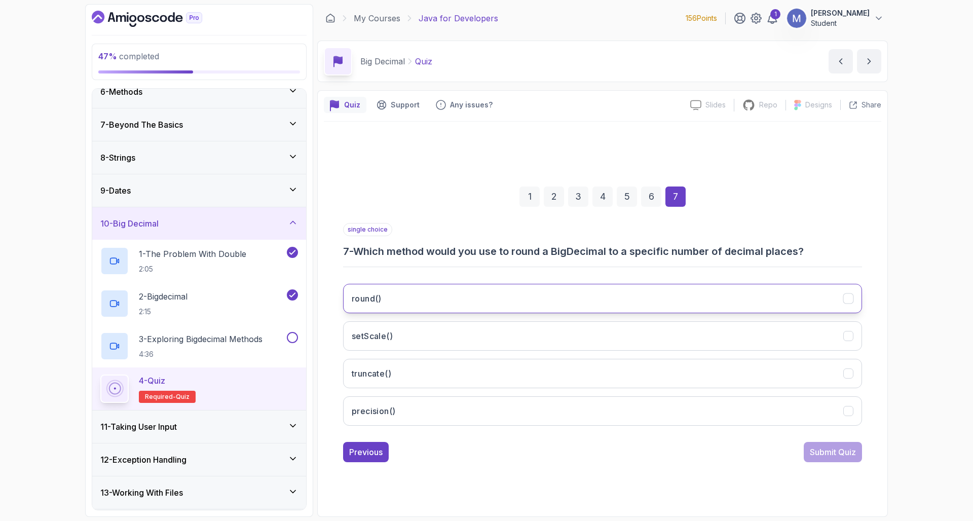
click at [576, 300] on button "round()" at bounding box center [602, 298] width 519 height 29
click at [821, 443] on button "Submit Quiz" at bounding box center [833, 452] width 58 height 20
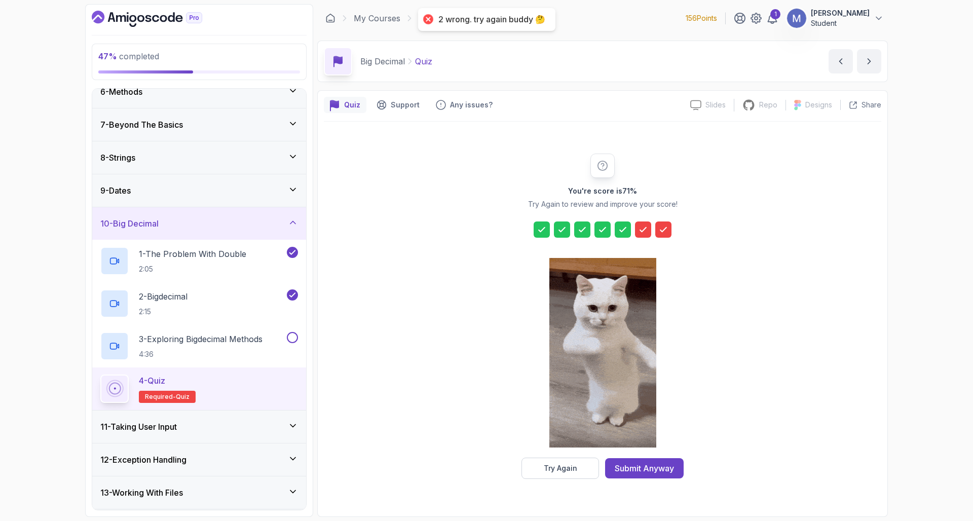
click at [642, 225] on icon at bounding box center [643, 230] width 10 height 10
